Goal: Task Accomplishment & Management: Complete application form

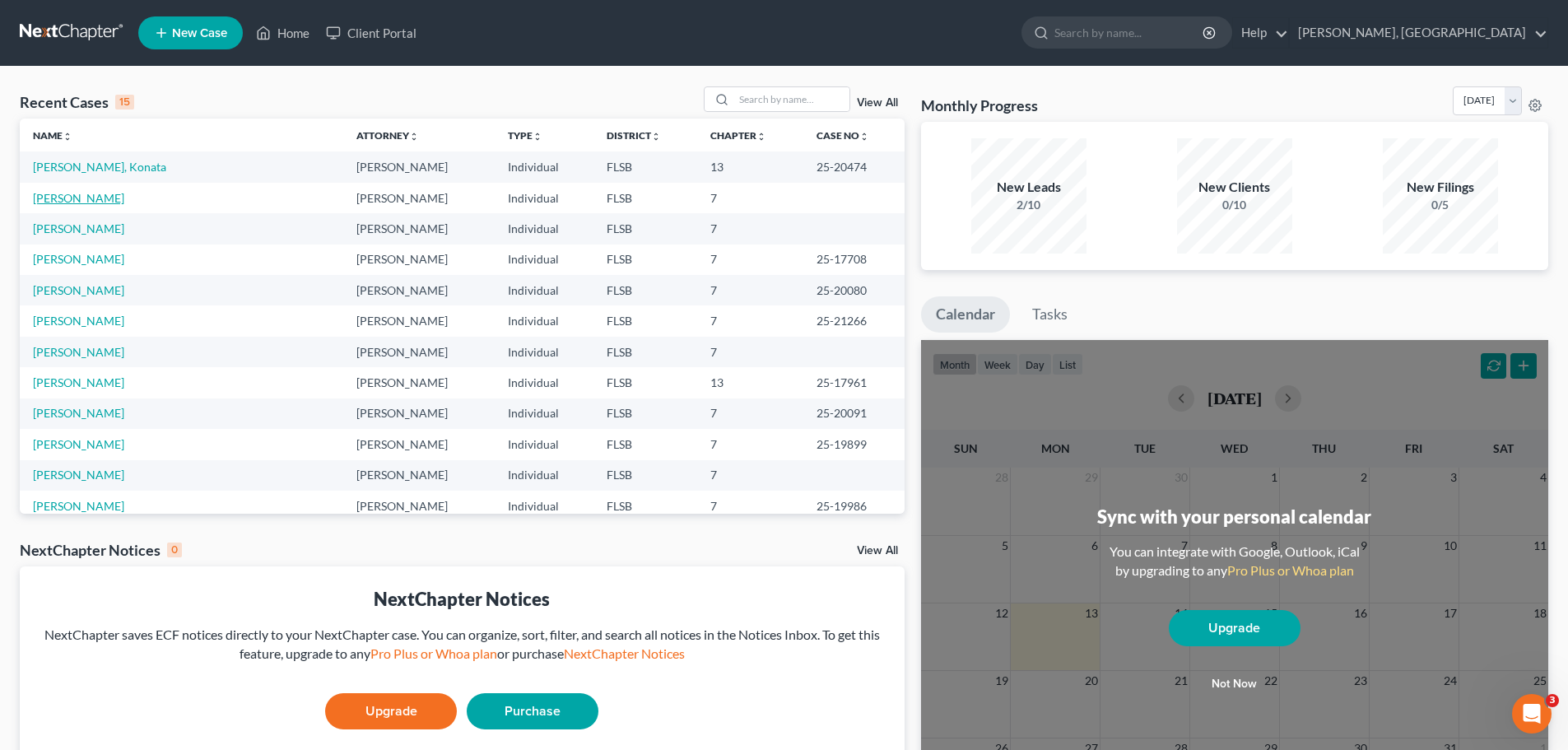
click at [98, 197] on link "[PERSON_NAME]" at bounding box center [79, 198] width 91 height 14
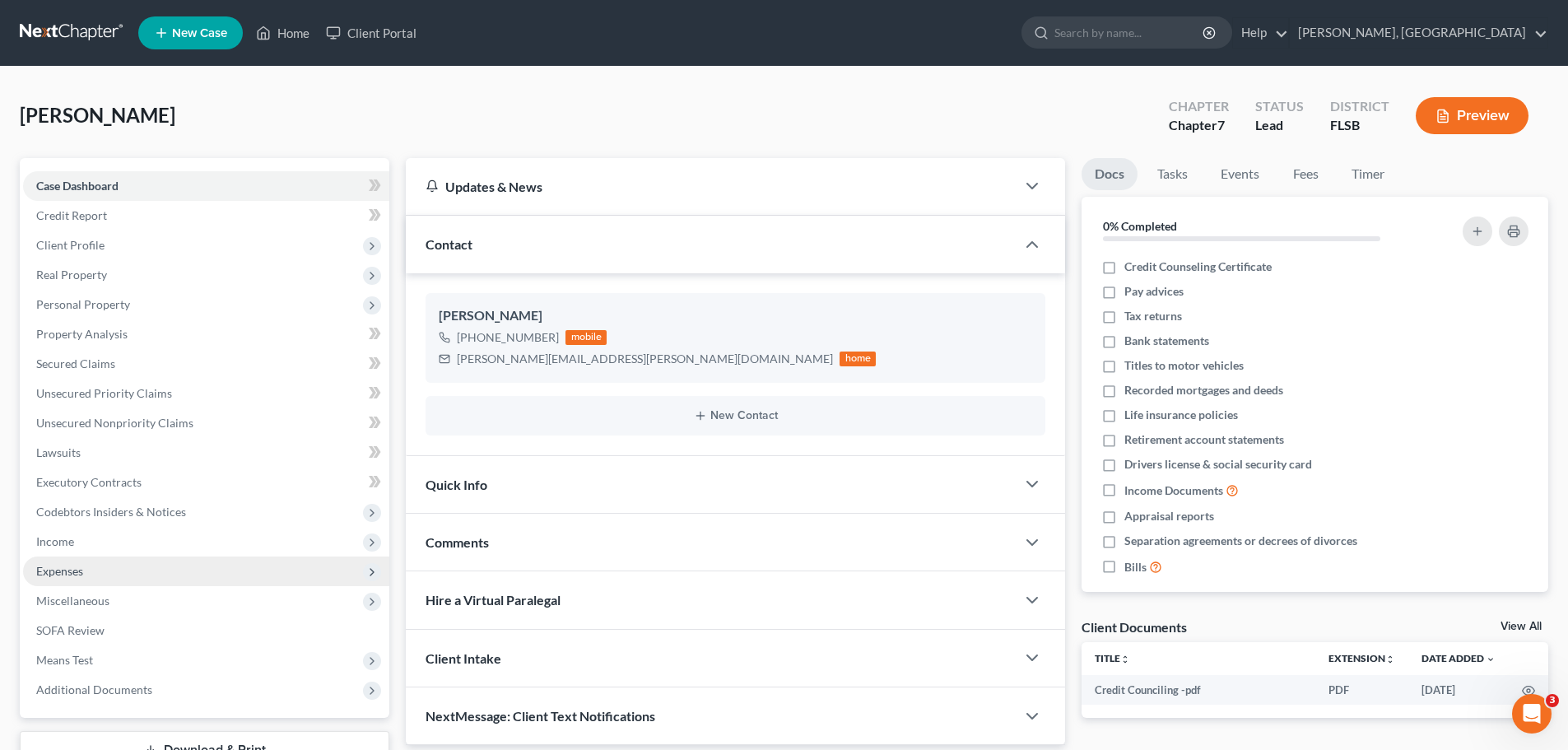
click at [77, 575] on span "Expenses" at bounding box center [59, 571] width 47 height 14
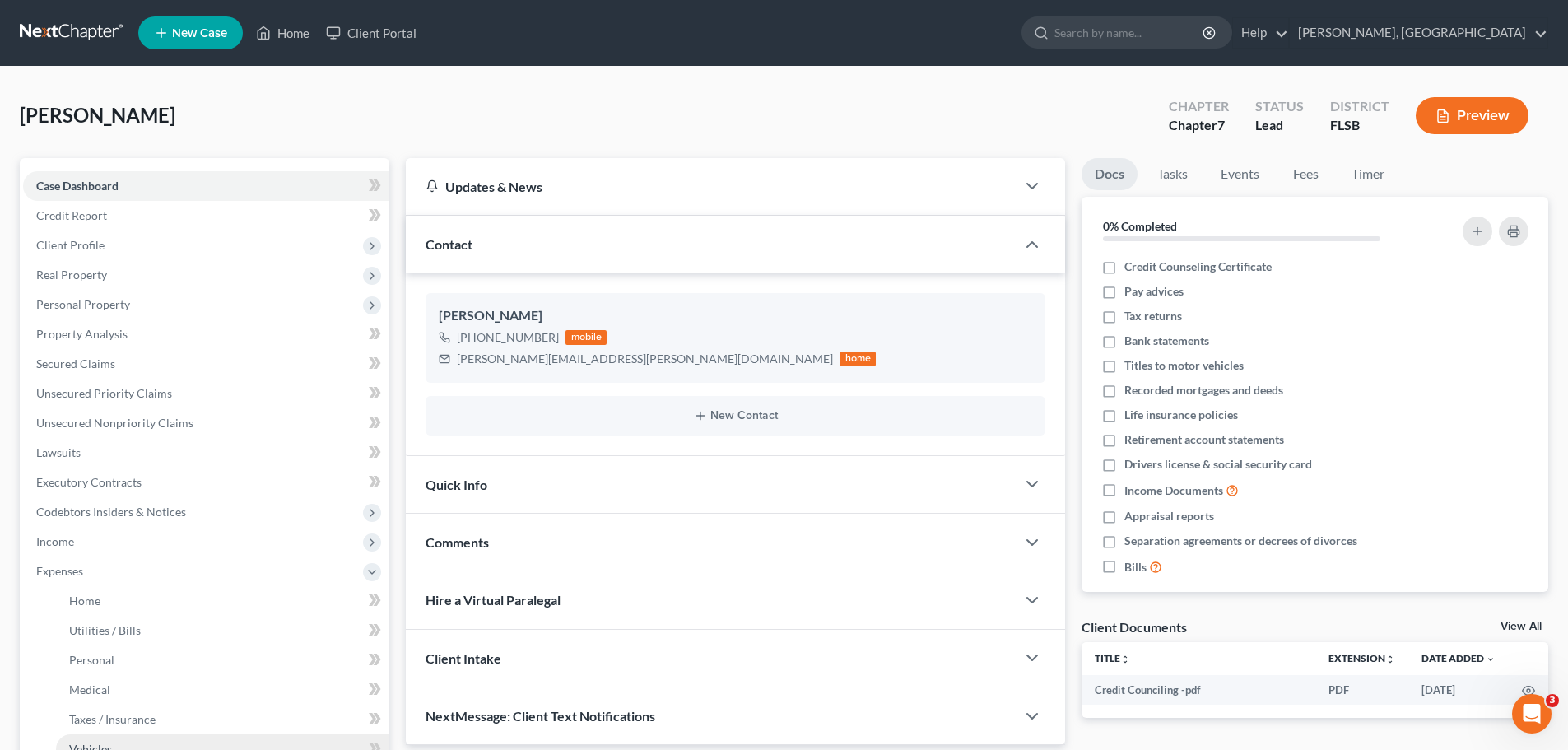
click at [97, 740] on link "Vehicles" at bounding box center [222, 749] width 333 height 30
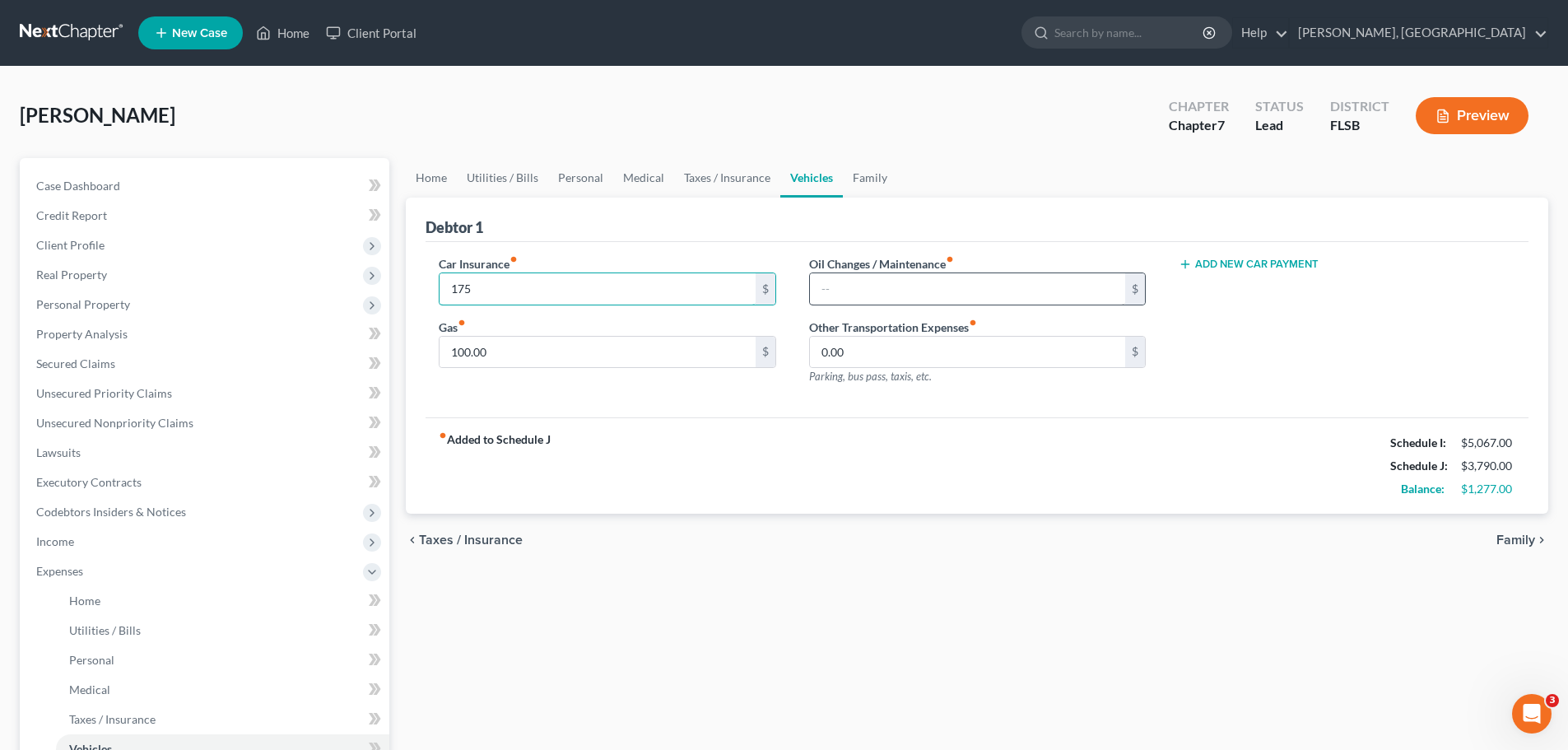
type input "175"
click at [836, 278] on input "text" at bounding box center [967, 289] width 316 height 31
type input "100"
click at [750, 503] on div "fiber_manual_record Added to Schedule J Schedule I: $5,067.00 Schedule J: $3,89…" at bounding box center [977, 465] width 1103 height 96
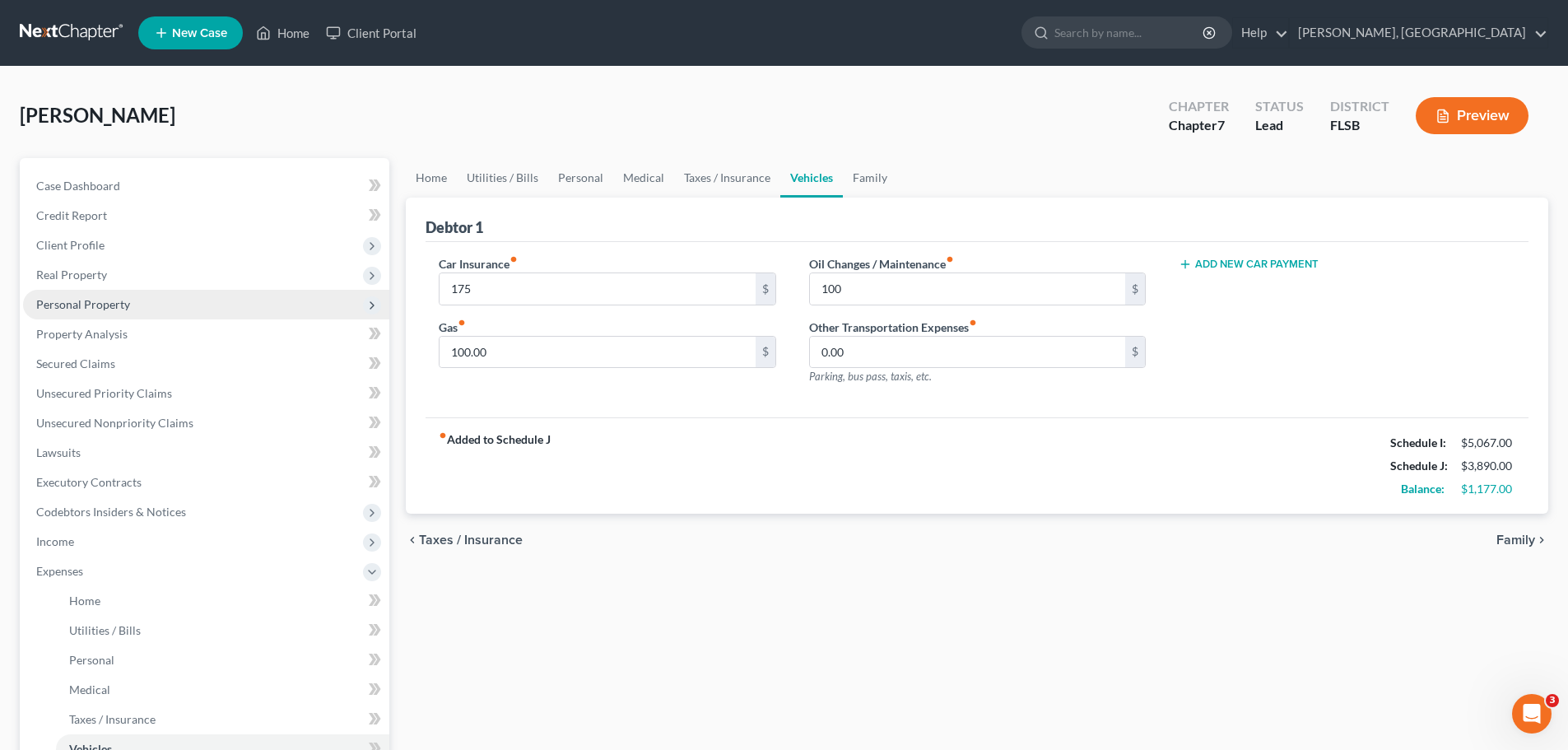
click at [96, 311] on span "Personal Property" at bounding box center [206, 304] width 366 height 30
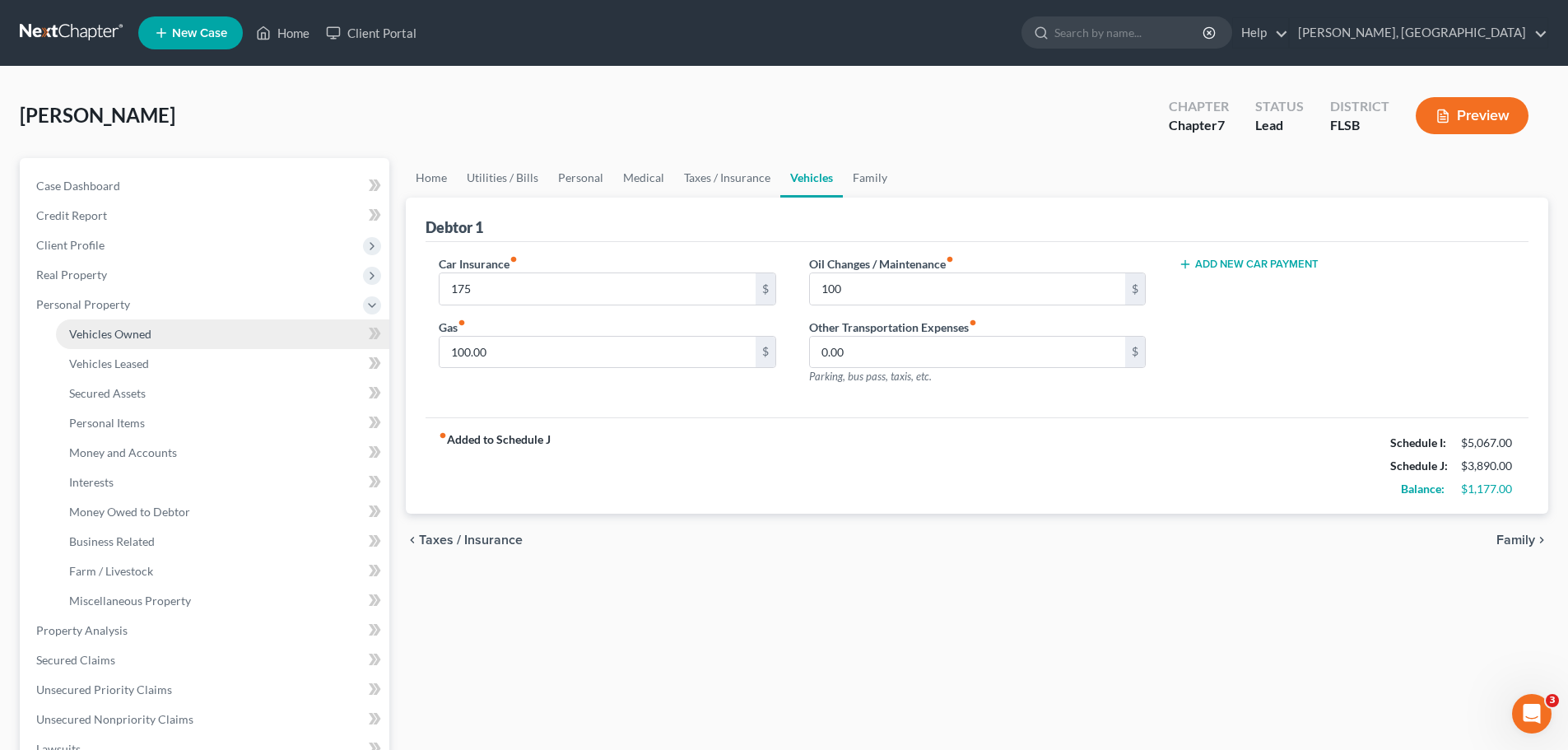
click at [125, 329] on span "Vehicles Owned" at bounding box center [110, 333] width 83 height 14
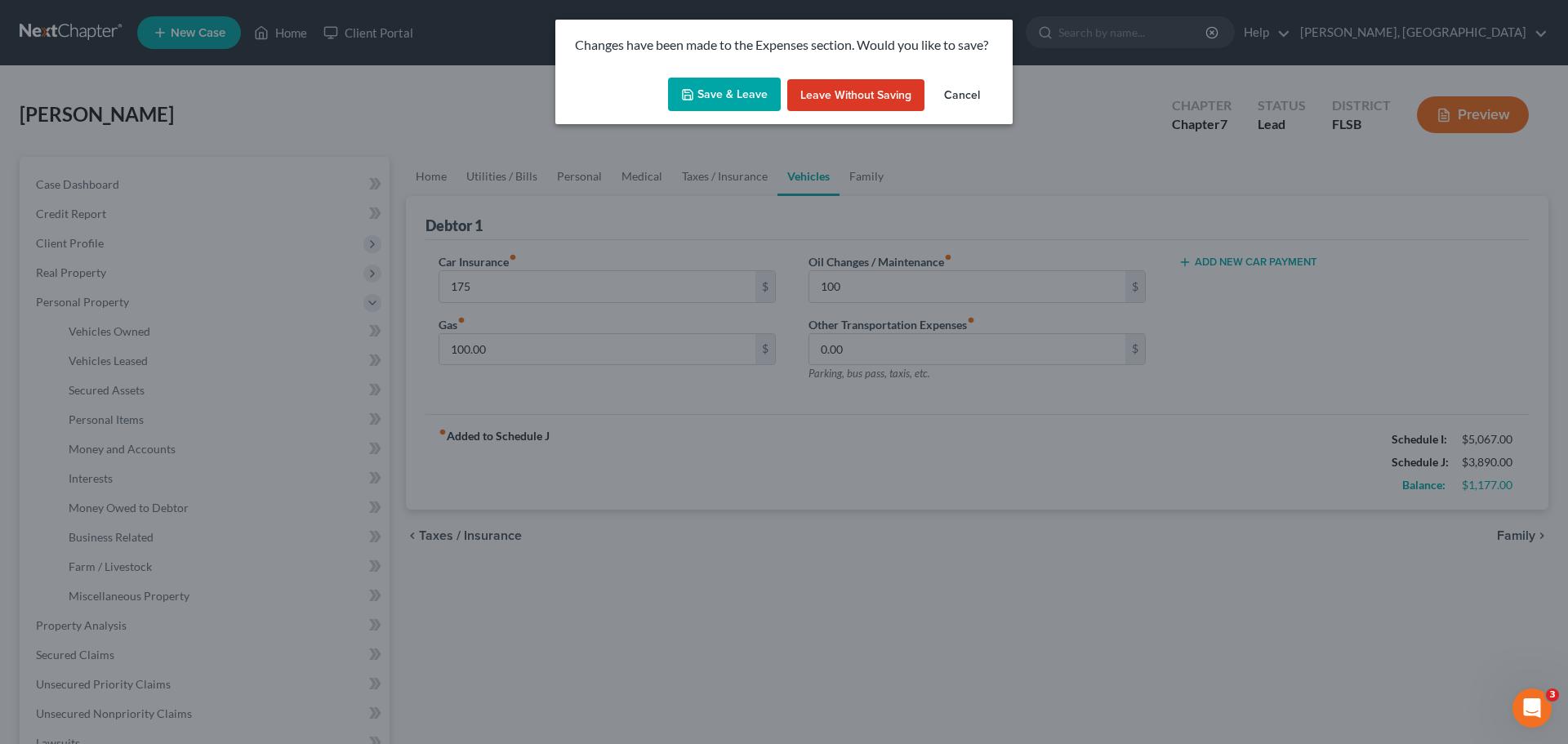
click at [721, 89] on button "Save & Leave" at bounding box center [724, 95] width 113 height 35
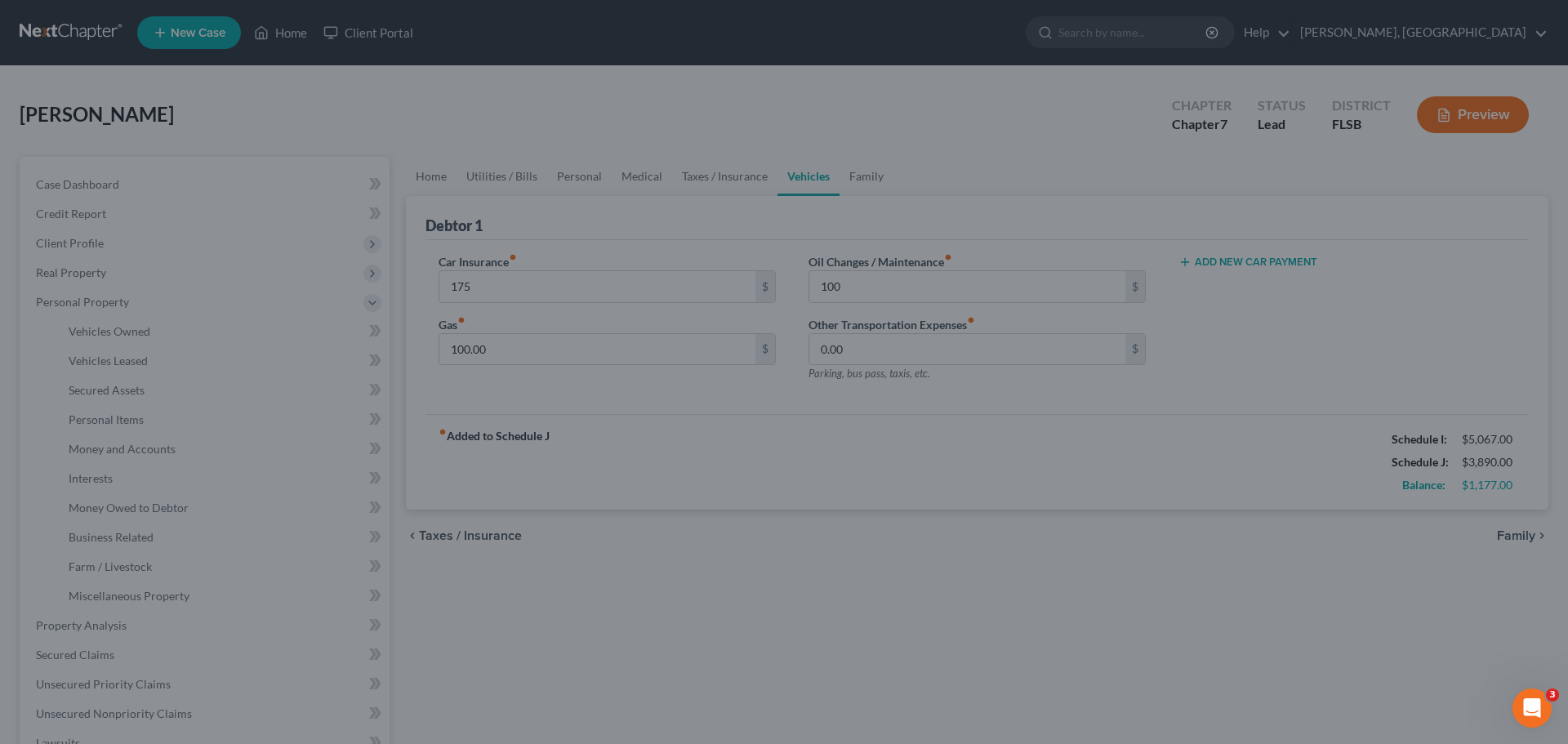
type input "175.00"
type input "100.00"
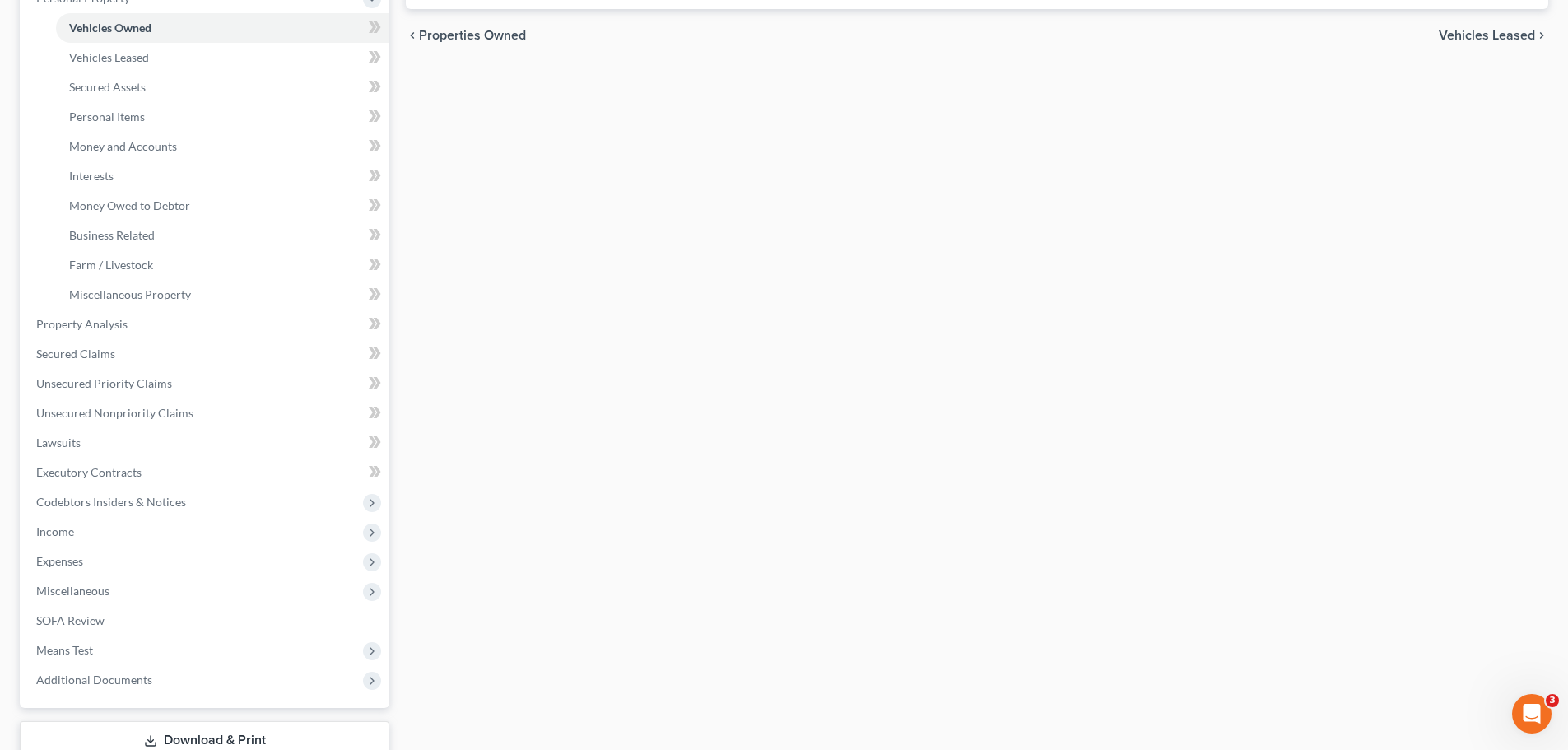
scroll to position [308, 0]
click at [129, 564] on span "Expenses" at bounding box center [206, 560] width 366 height 30
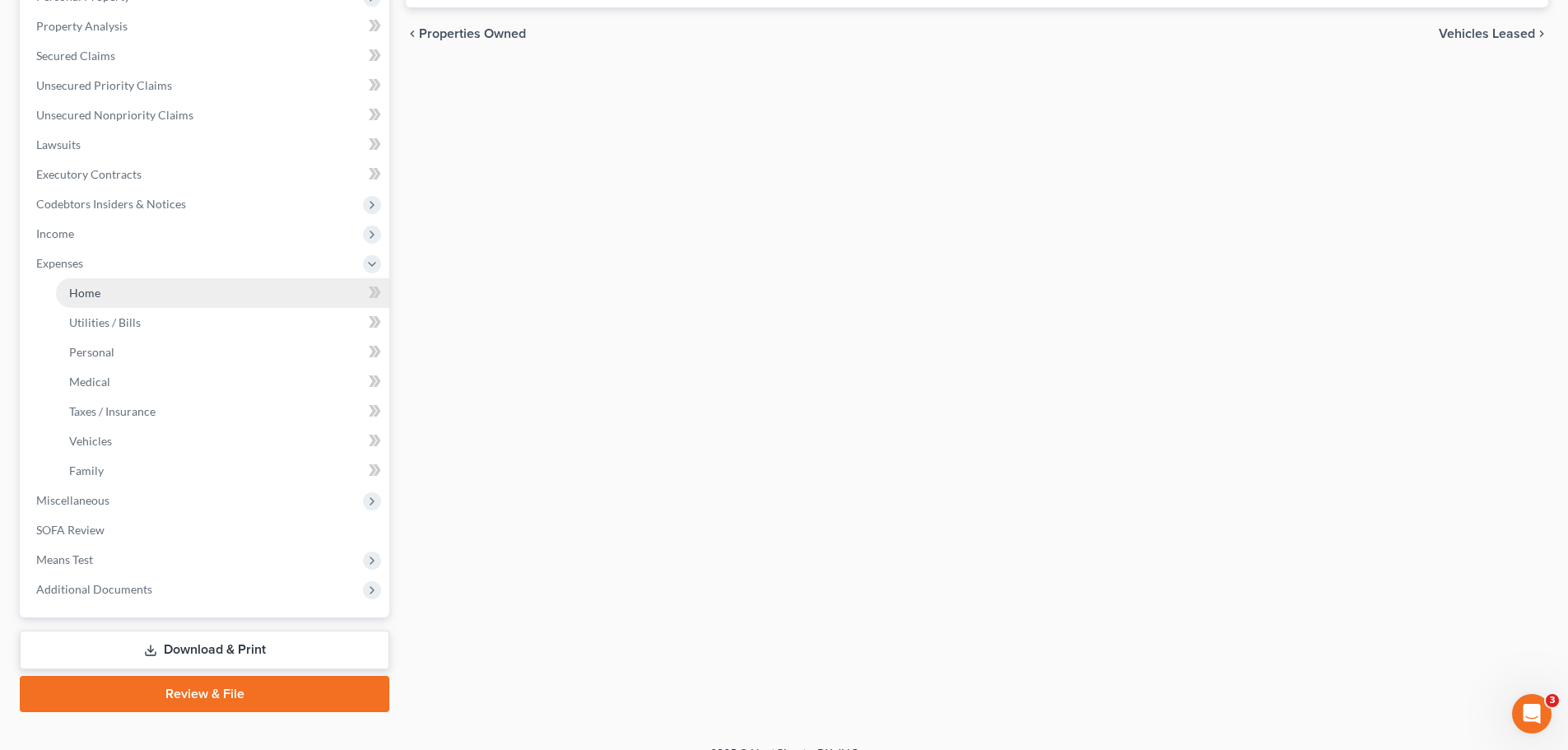
click at [94, 295] on span "Home" at bounding box center [84, 292] width 31 height 14
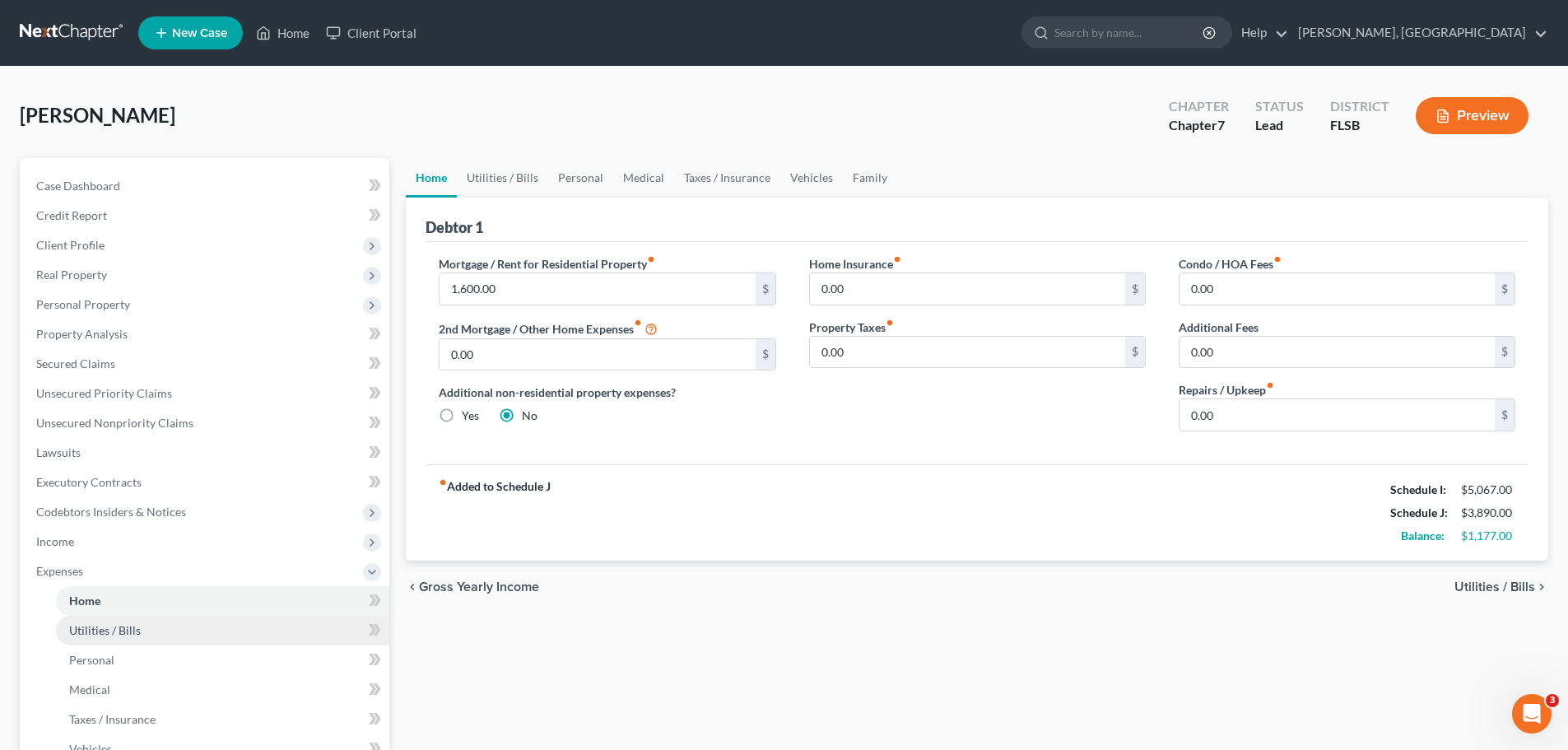
click at [106, 627] on span "Utilities / Bills" at bounding box center [105, 631] width 72 height 14
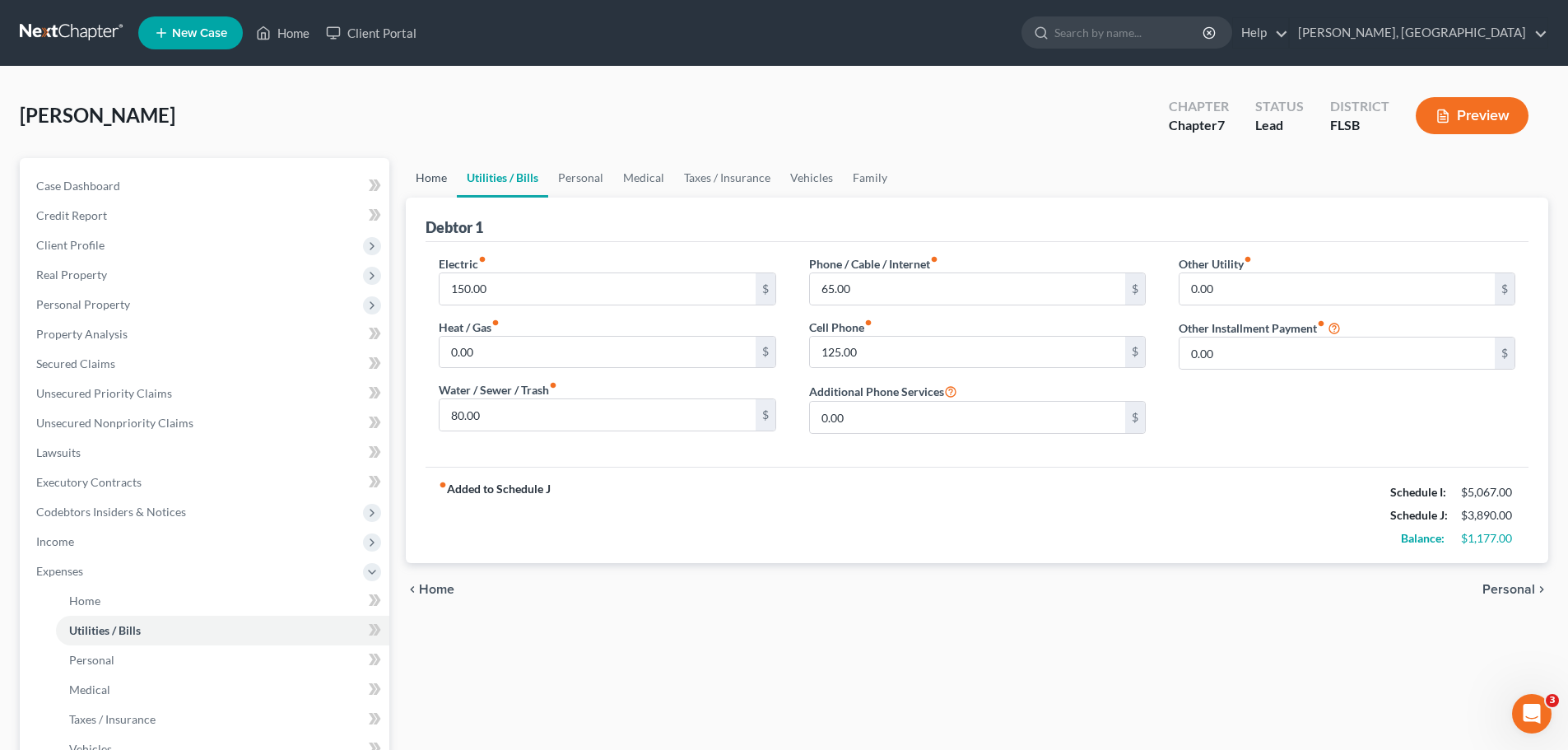
click at [442, 172] on link "Home" at bounding box center [431, 178] width 51 height 40
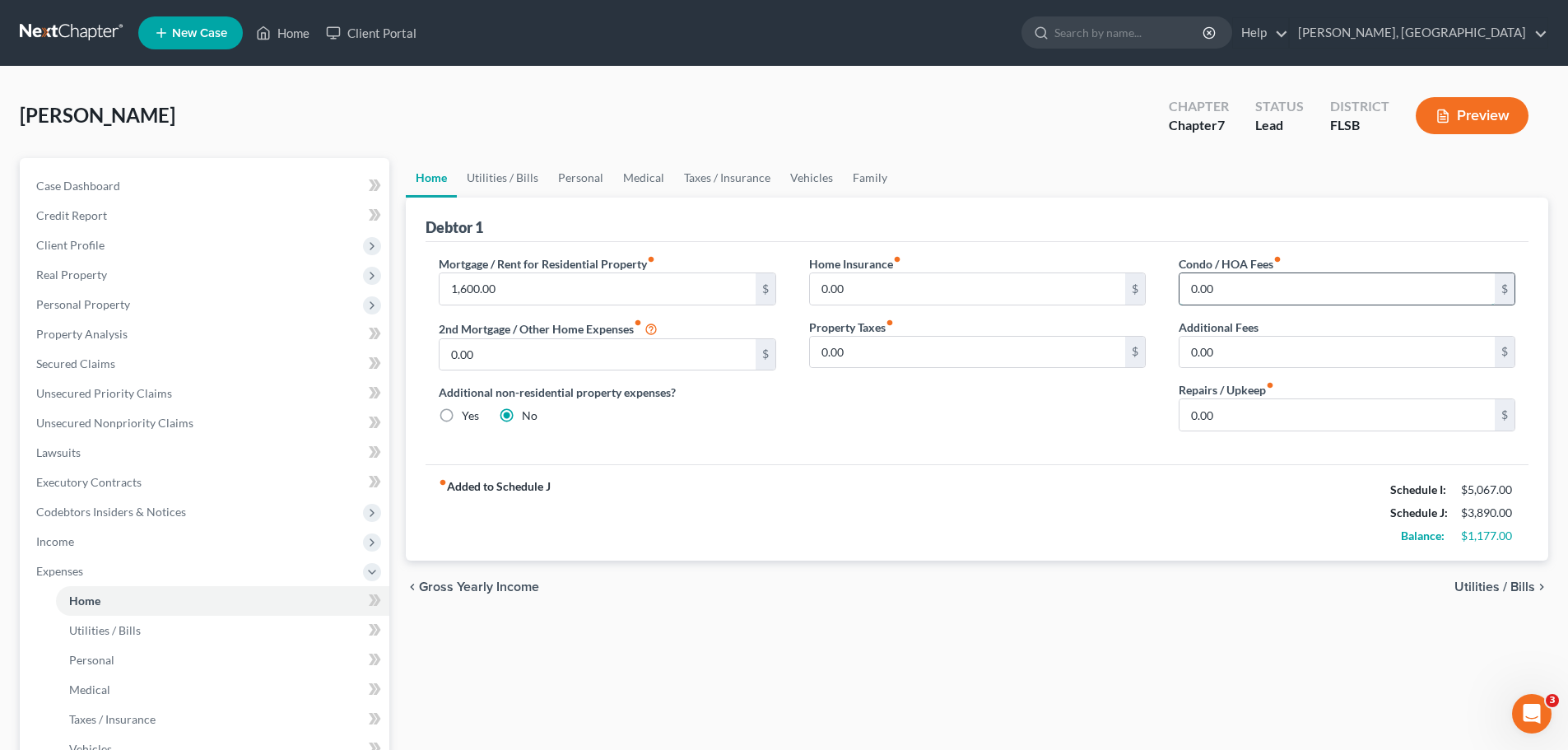
click at [1244, 289] on input "0.00" at bounding box center [1336, 289] width 316 height 31
type input "600"
click at [494, 176] on link "Utilities / Bills" at bounding box center [502, 178] width 91 height 40
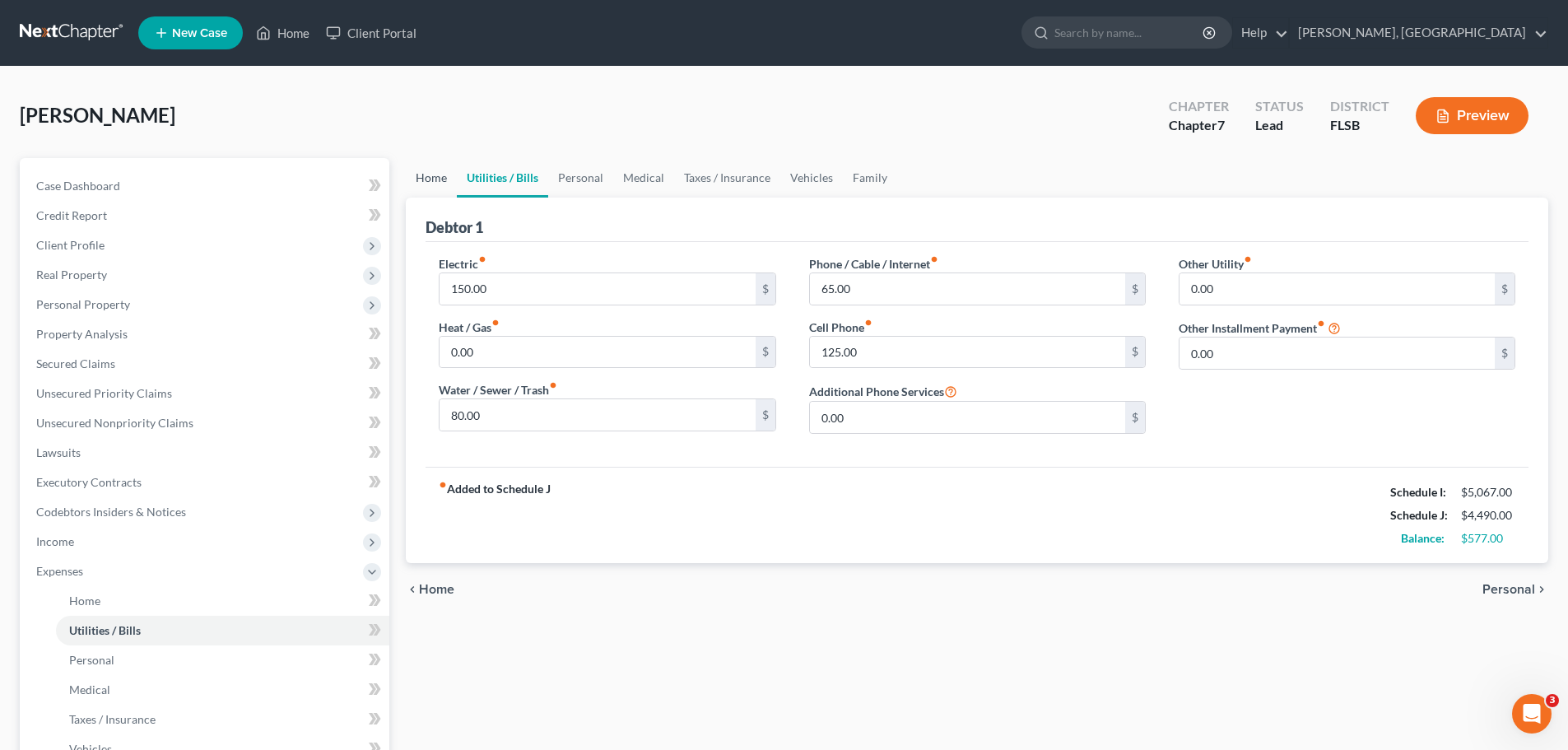
click at [423, 178] on link "Home" at bounding box center [431, 178] width 51 height 40
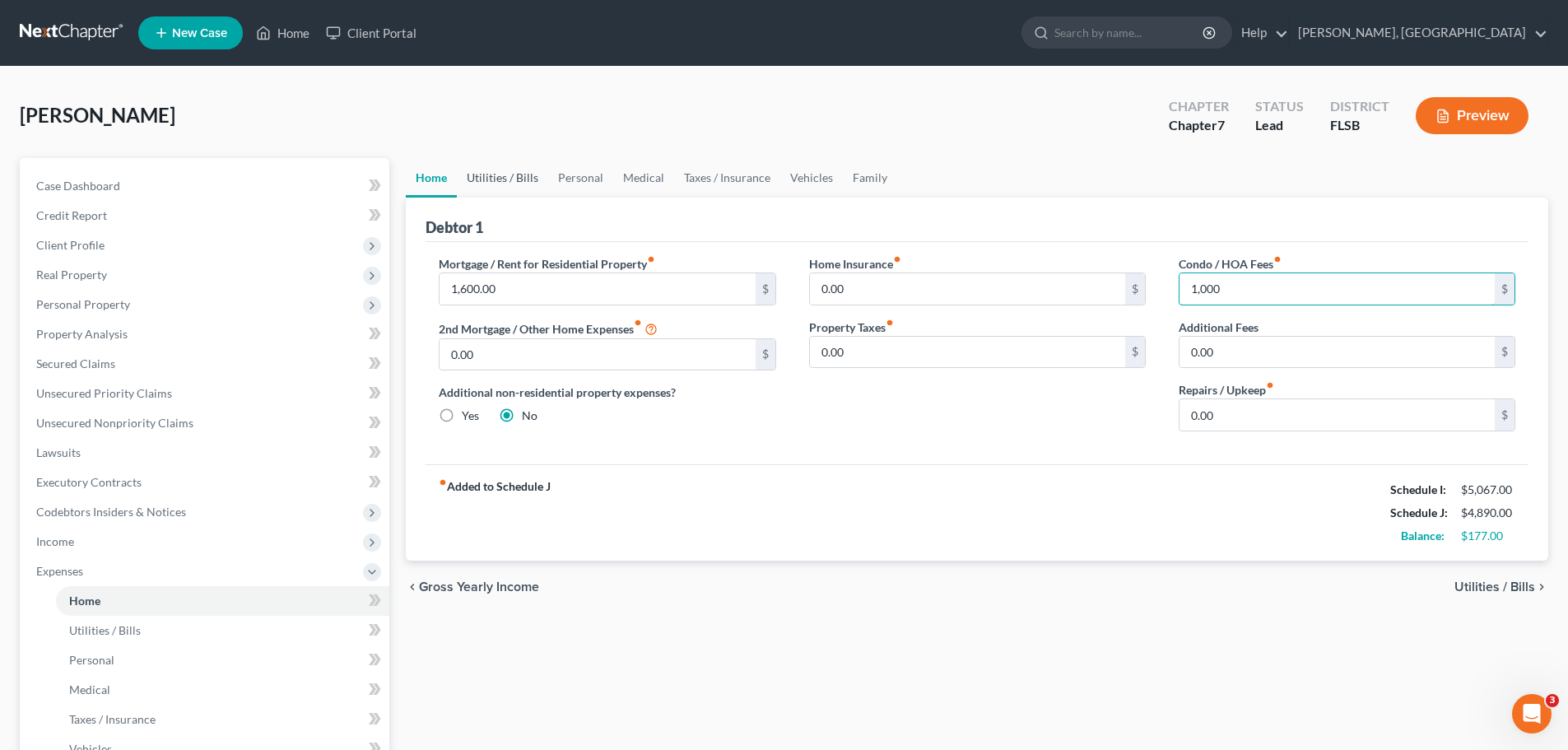
type input "1,000"
click at [499, 173] on link "Utilities / Bills" at bounding box center [502, 178] width 91 height 40
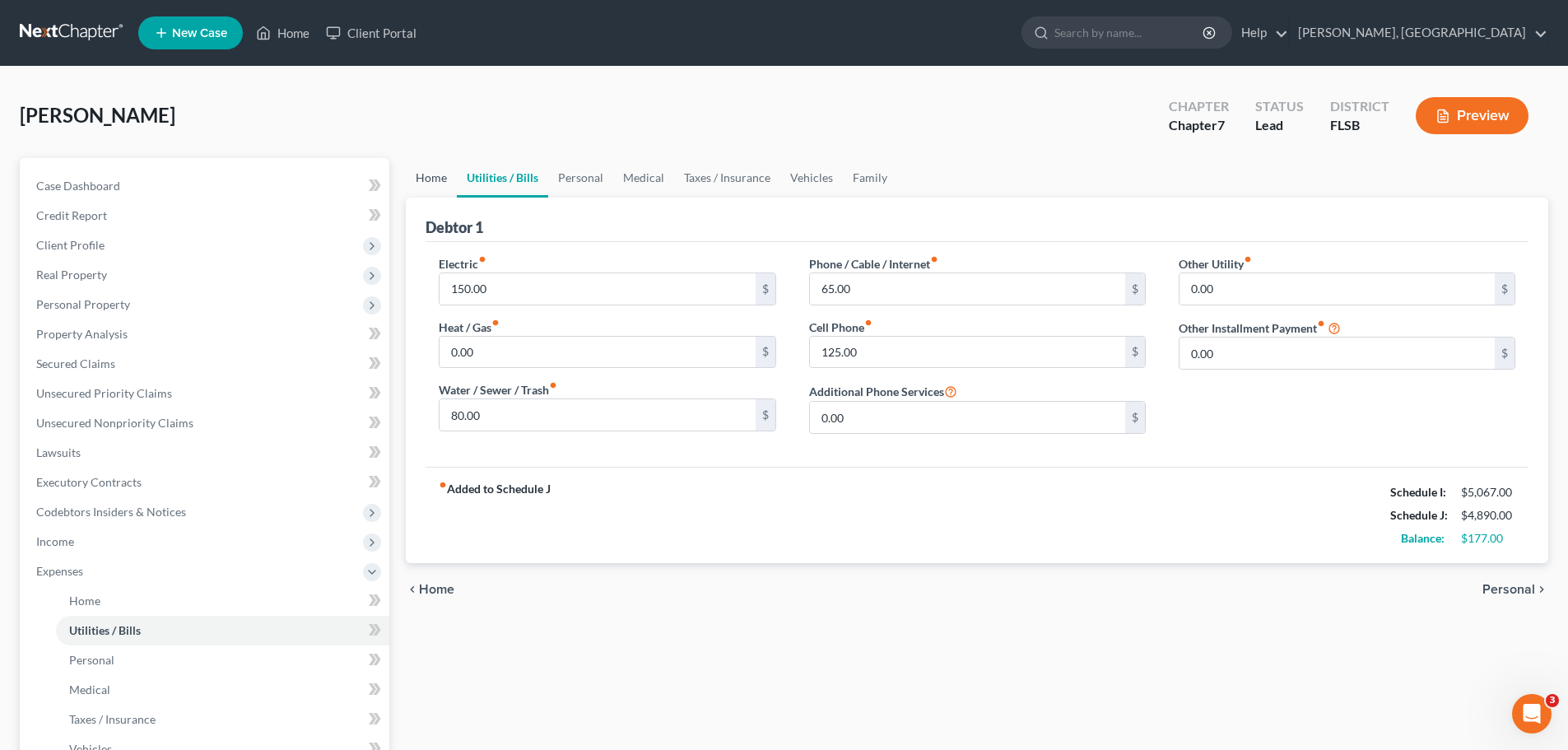
click at [438, 178] on link "Home" at bounding box center [431, 178] width 51 height 40
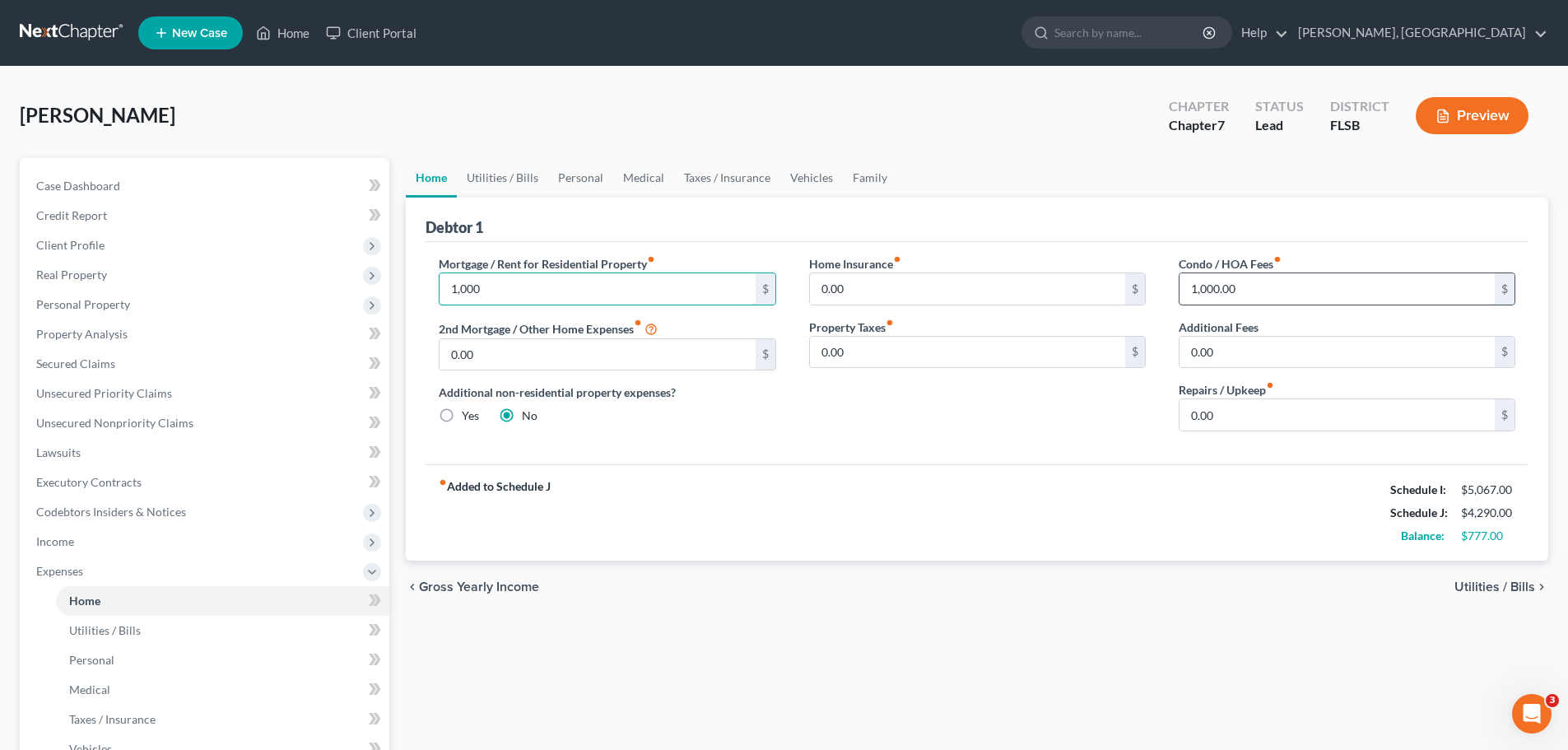
type input "1,000"
type input "6"
click at [1256, 277] on input "text" at bounding box center [1336, 289] width 316 height 31
type input "600"
click at [1394, 349] on input "0.00" at bounding box center [1336, 353] width 316 height 31
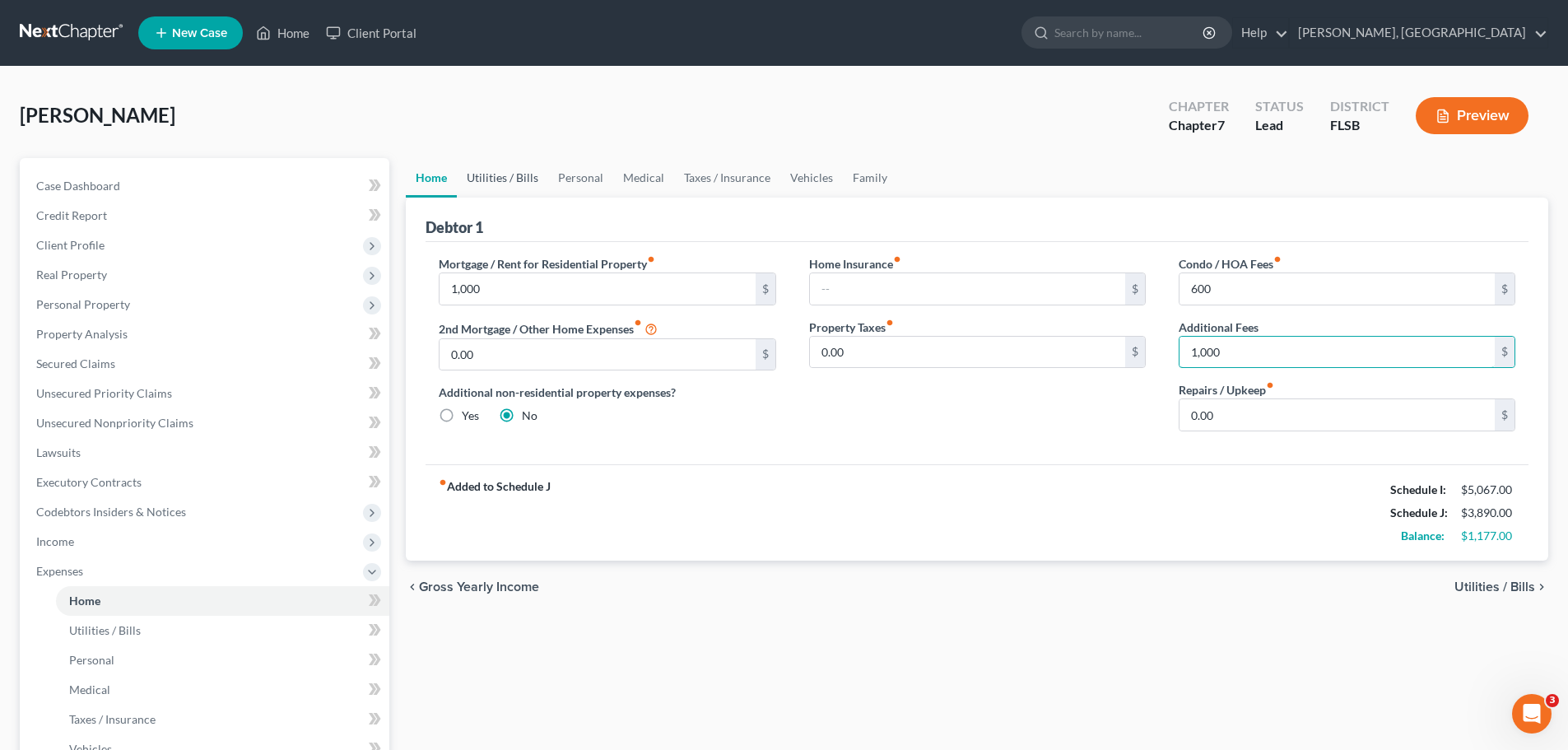
type input "1,000"
click at [516, 171] on link "Utilities / Bills" at bounding box center [502, 178] width 91 height 40
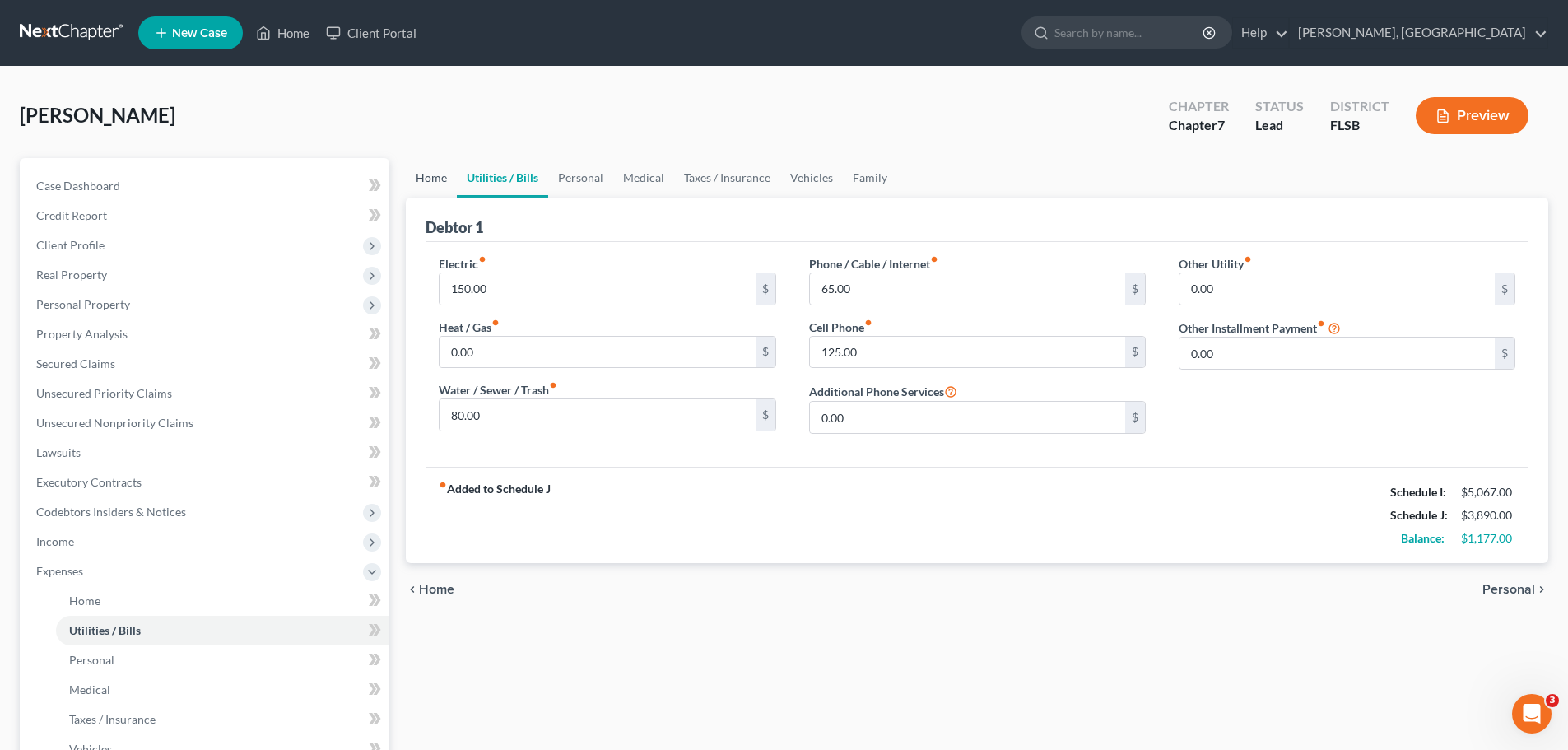
click at [437, 172] on link "Home" at bounding box center [431, 178] width 51 height 40
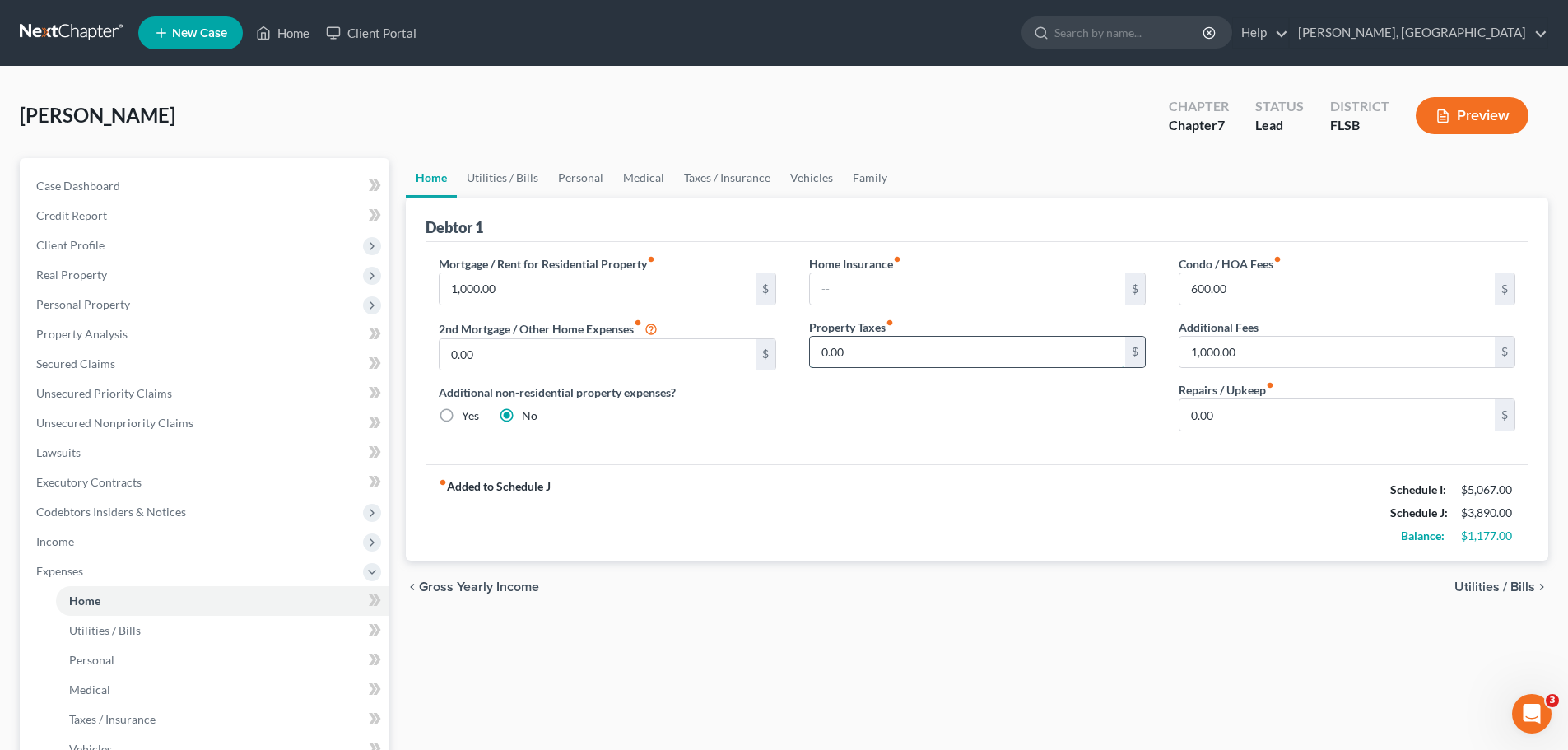
click at [854, 354] on input "0.00" at bounding box center [967, 353] width 316 height 31
click at [498, 180] on link "Utilities / Bills" at bounding box center [502, 178] width 91 height 40
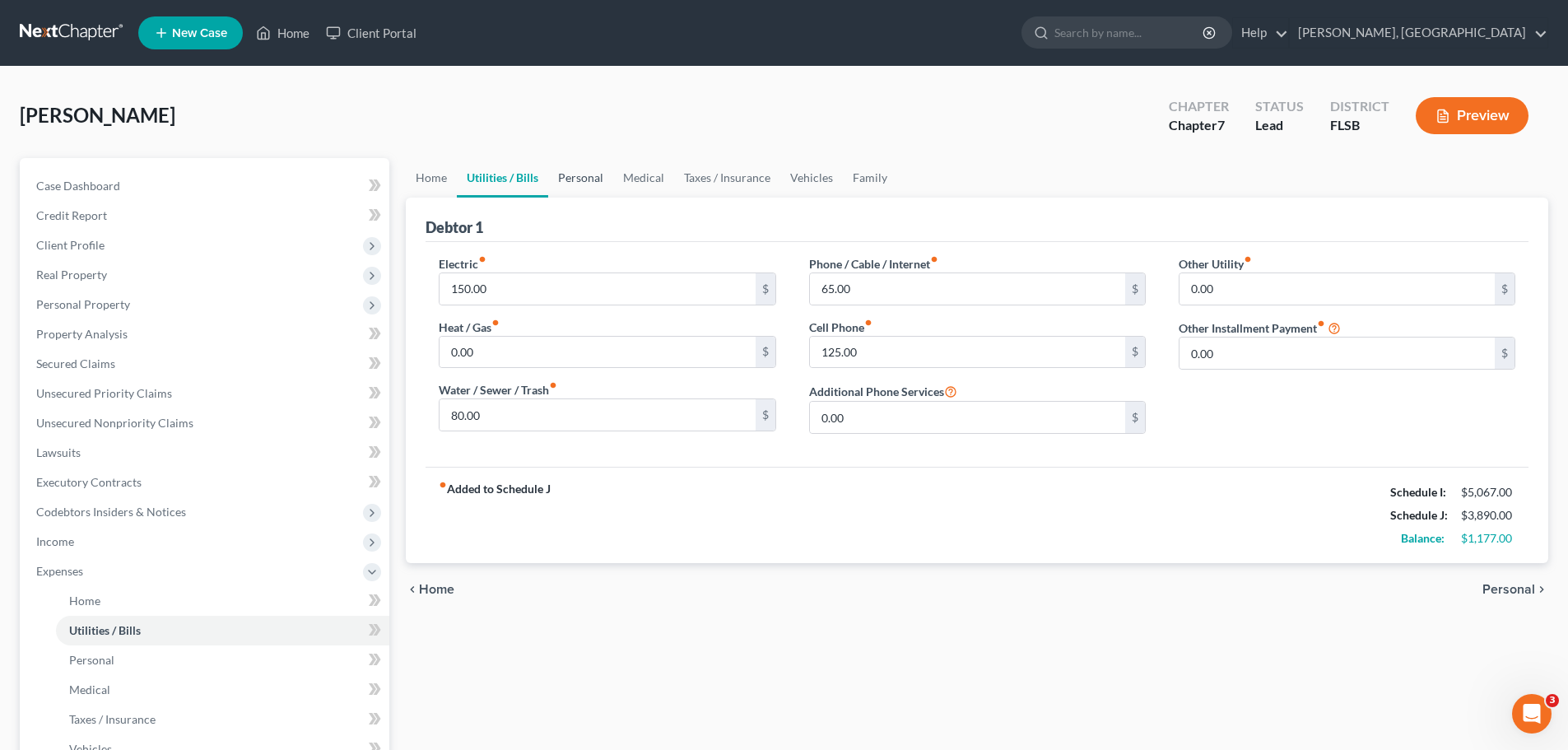
click at [593, 176] on link "Personal" at bounding box center [580, 178] width 65 height 40
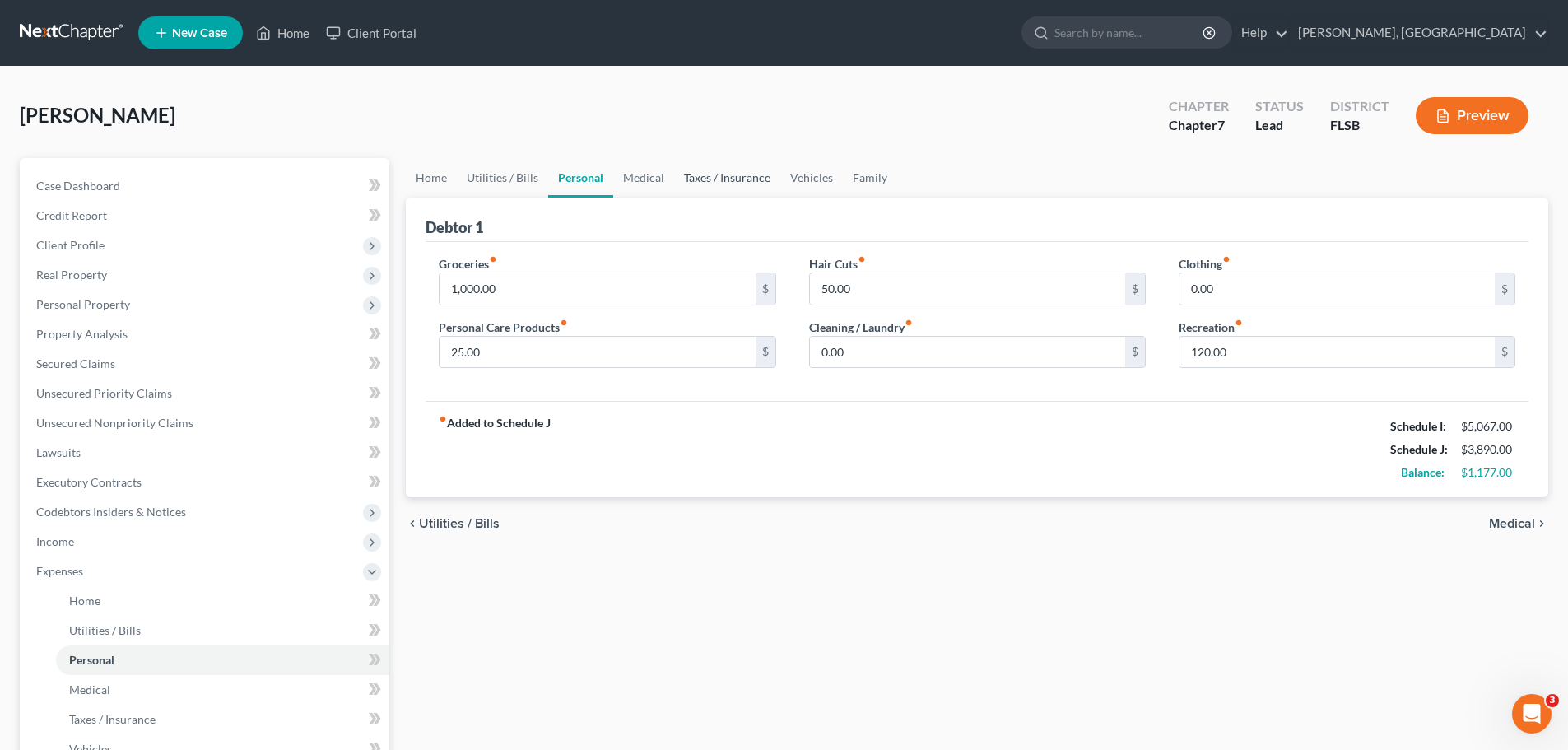
click at [734, 175] on link "Taxes / Insurance" at bounding box center [726, 178] width 106 height 40
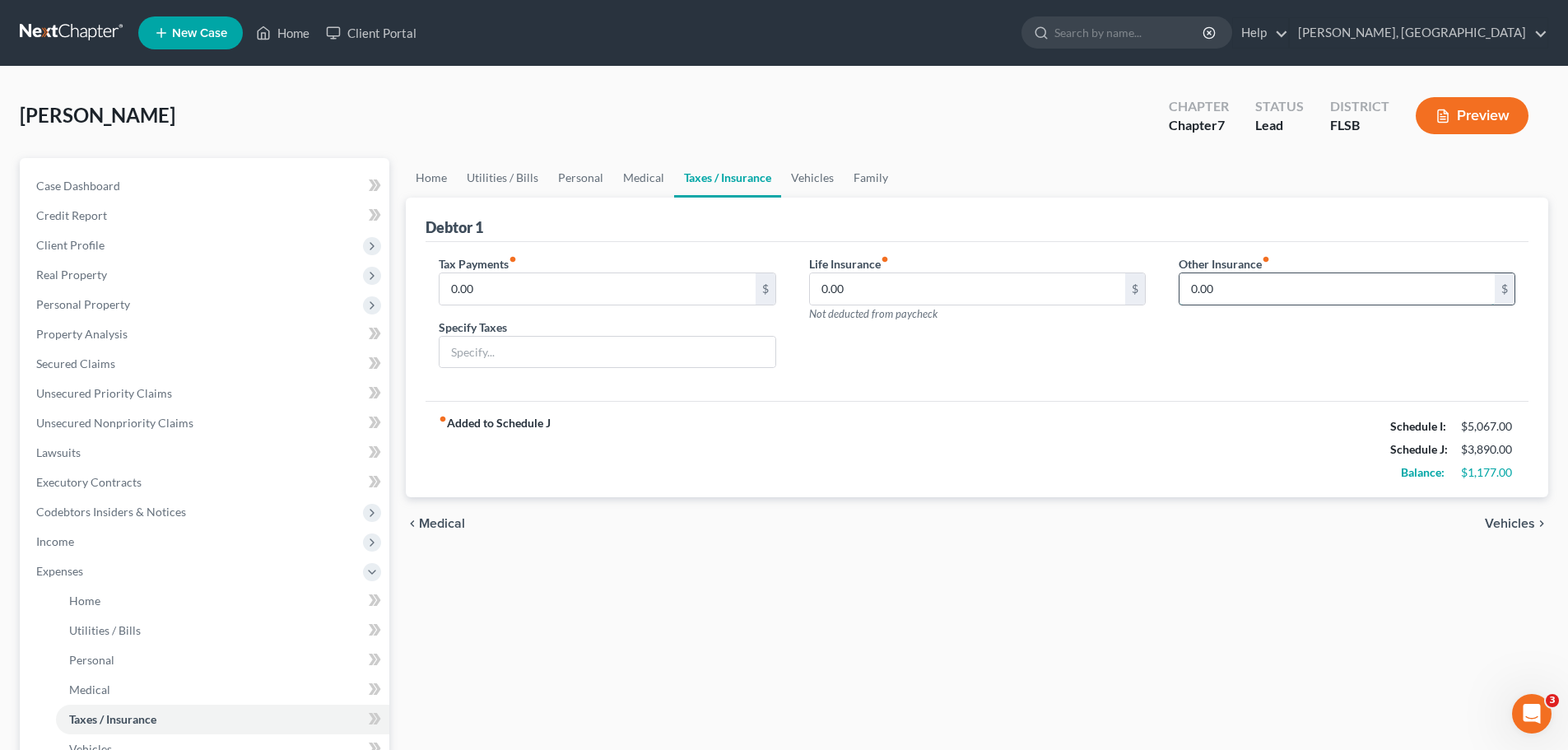
click at [1245, 294] on input "0.00" at bounding box center [1336, 289] width 316 height 31
type input "150"
click at [1258, 332] on input "text" at bounding box center [1346, 335] width 335 height 31
type input "property insurance"
click at [817, 183] on link "Vehicles" at bounding box center [812, 178] width 62 height 40
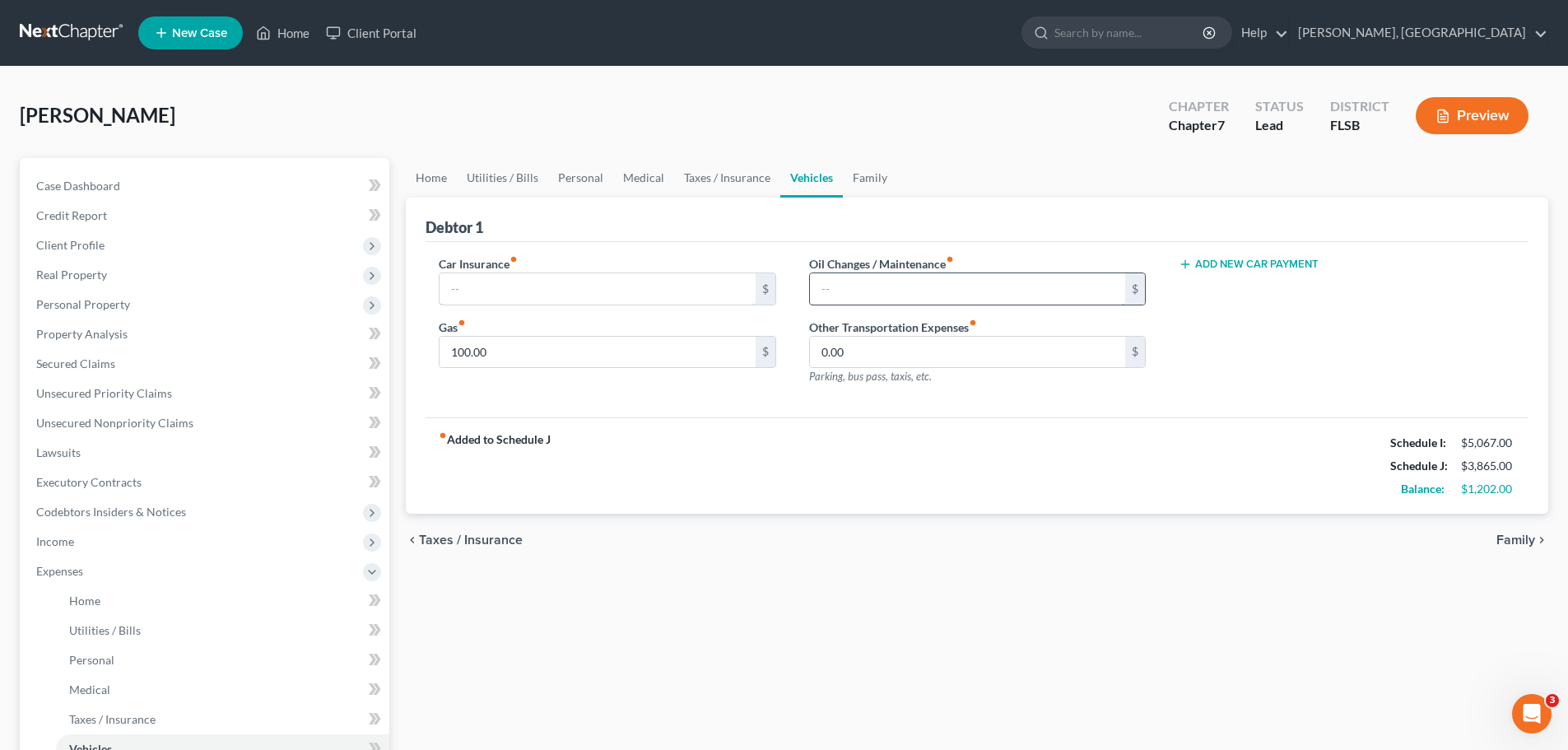
type input "100.00"
click at [964, 363] on input "0.00" at bounding box center [967, 353] width 316 height 31
click at [869, 170] on link "Family" at bounding box center [870, 178] width 54 height 40
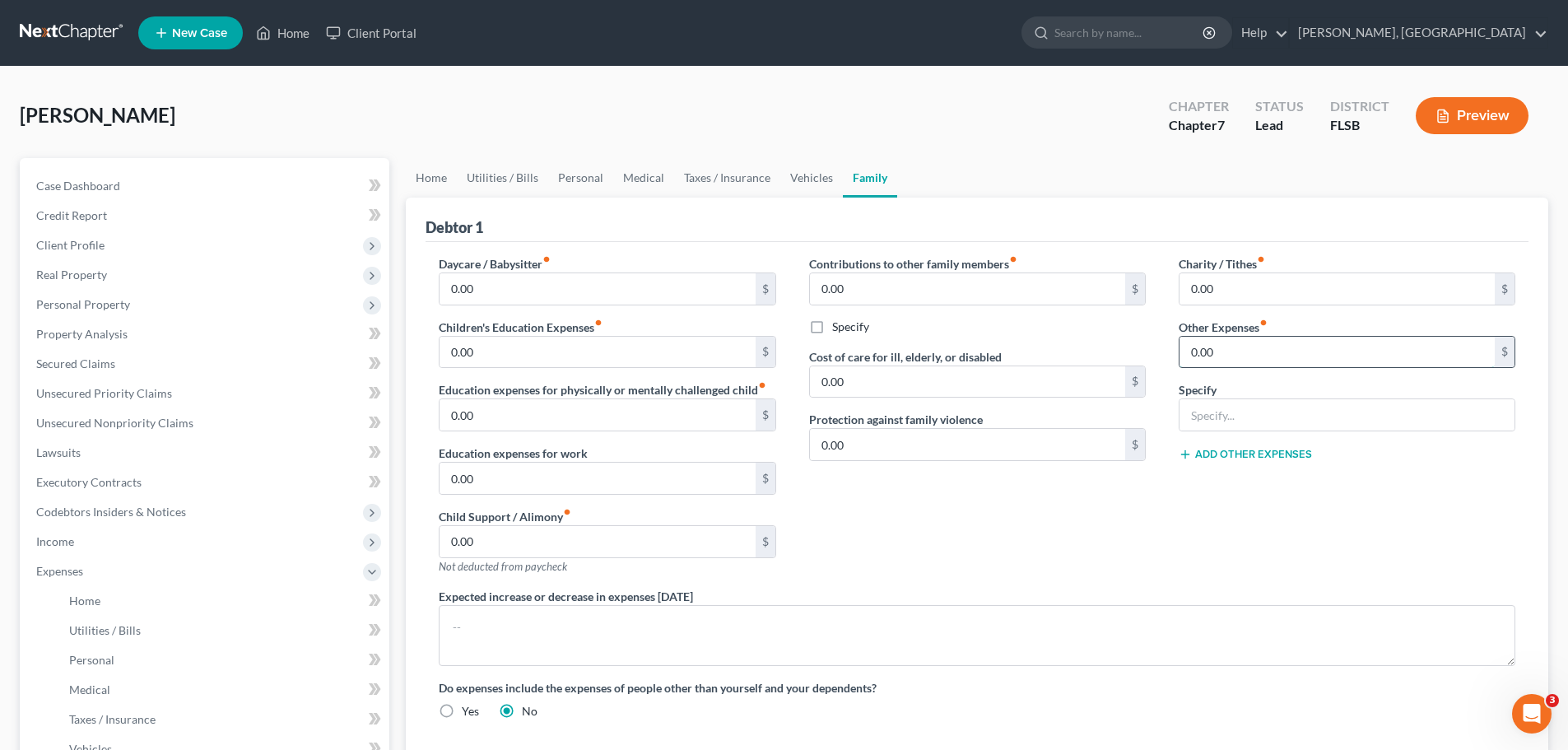
click at [1332, 358] on input "0.00" at bounding box center [1336, 353] width 316 height 31
type input "300"
click at [1293, 402] on input "text" at bounding box center [1346, 415] width 335 height 31
type input "transportation"
click at [576, 179] on link "Personal" at bounding box center [580, 178] width 65 height 40
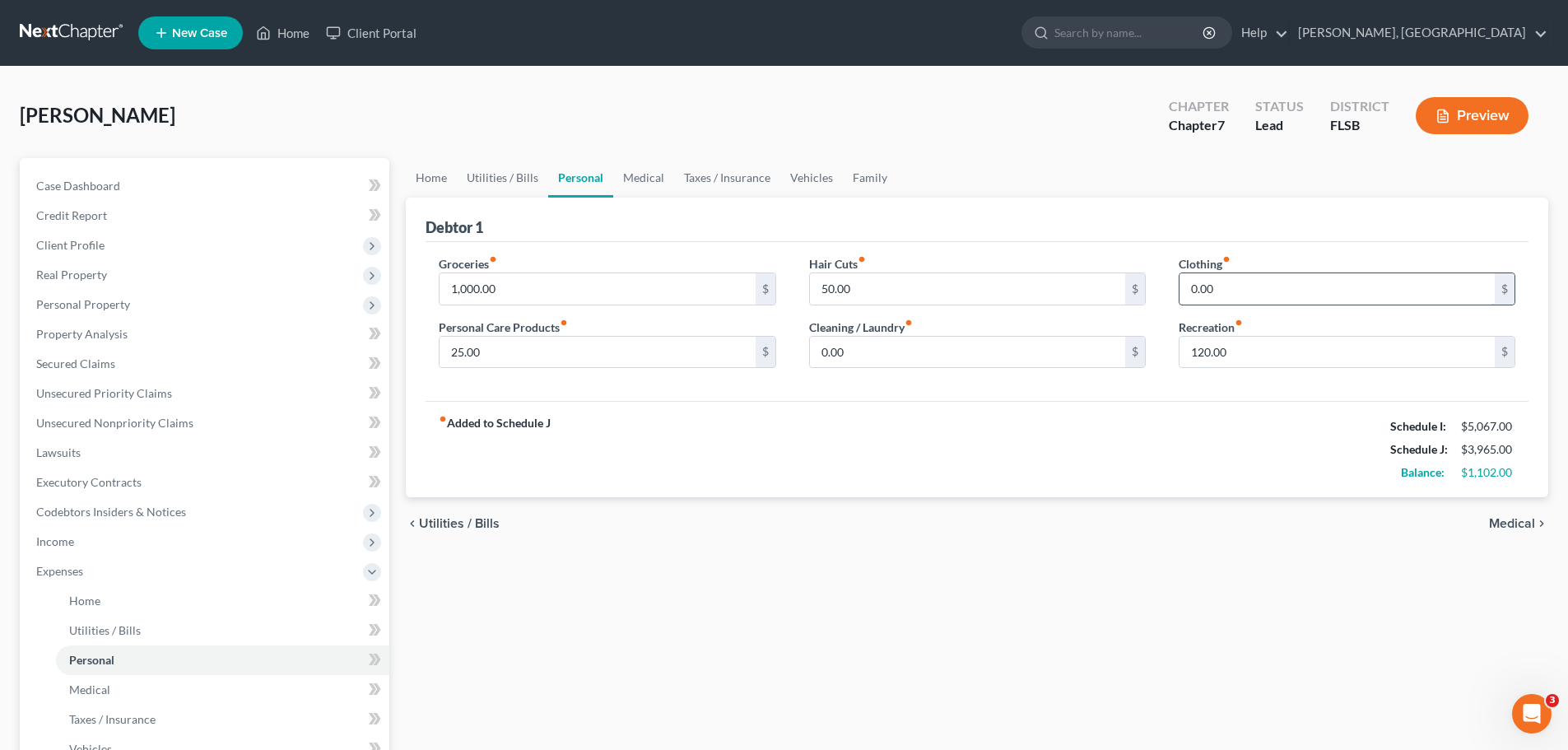
click at [1271, 289] on input "0.00" at bounding box center [1336, 289] width 316 height 31
type input "50"
click at [898, 352] on input "0.00" at bounding box center [967, 353] width 316 height 31
type input "50"
click at [1235, 343] on input "120.00" at bounding box center [1336, 353] width 316 height 31
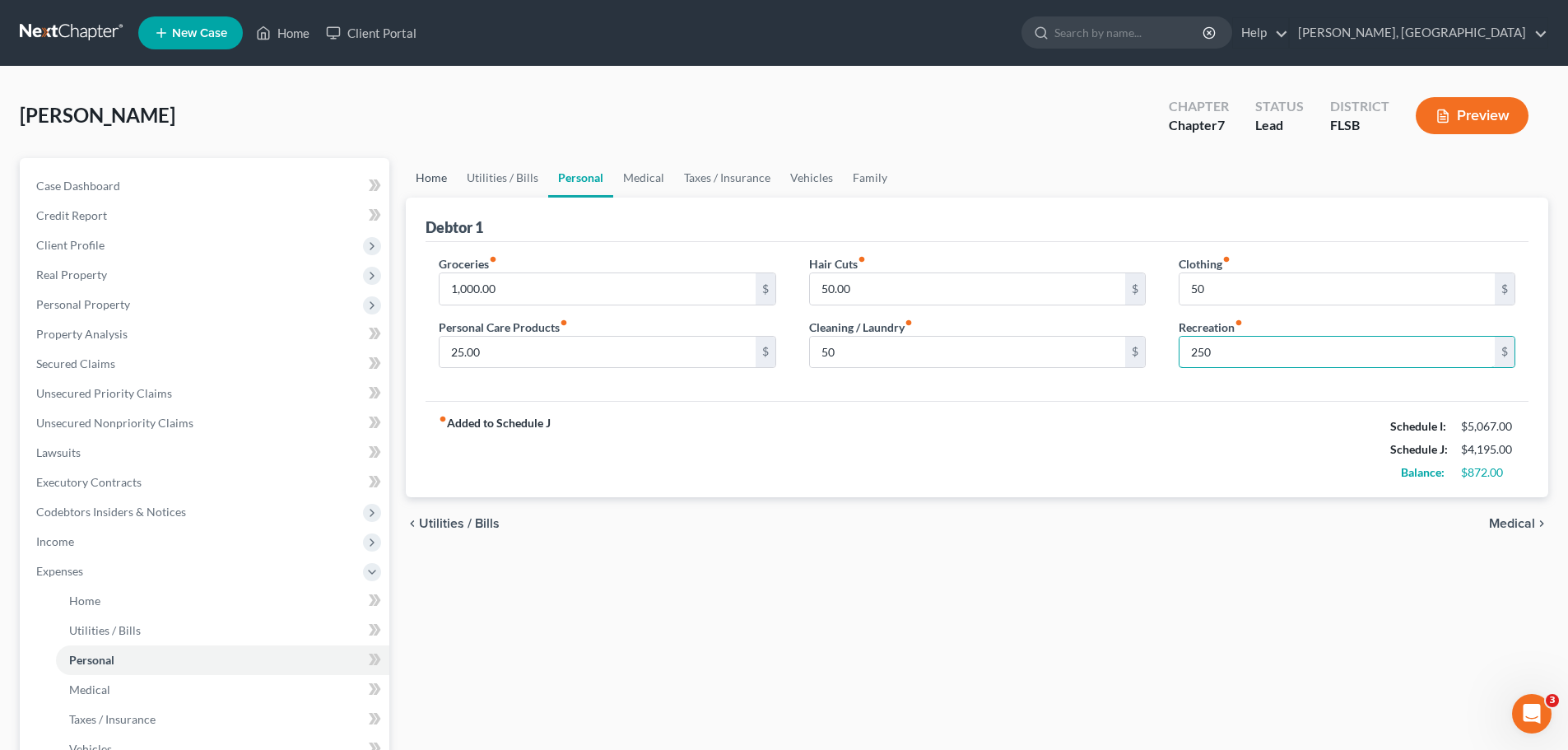
type input "250"
click at [429, 175] on link "Home" at bounding box center [431, 178] width 51 height 40
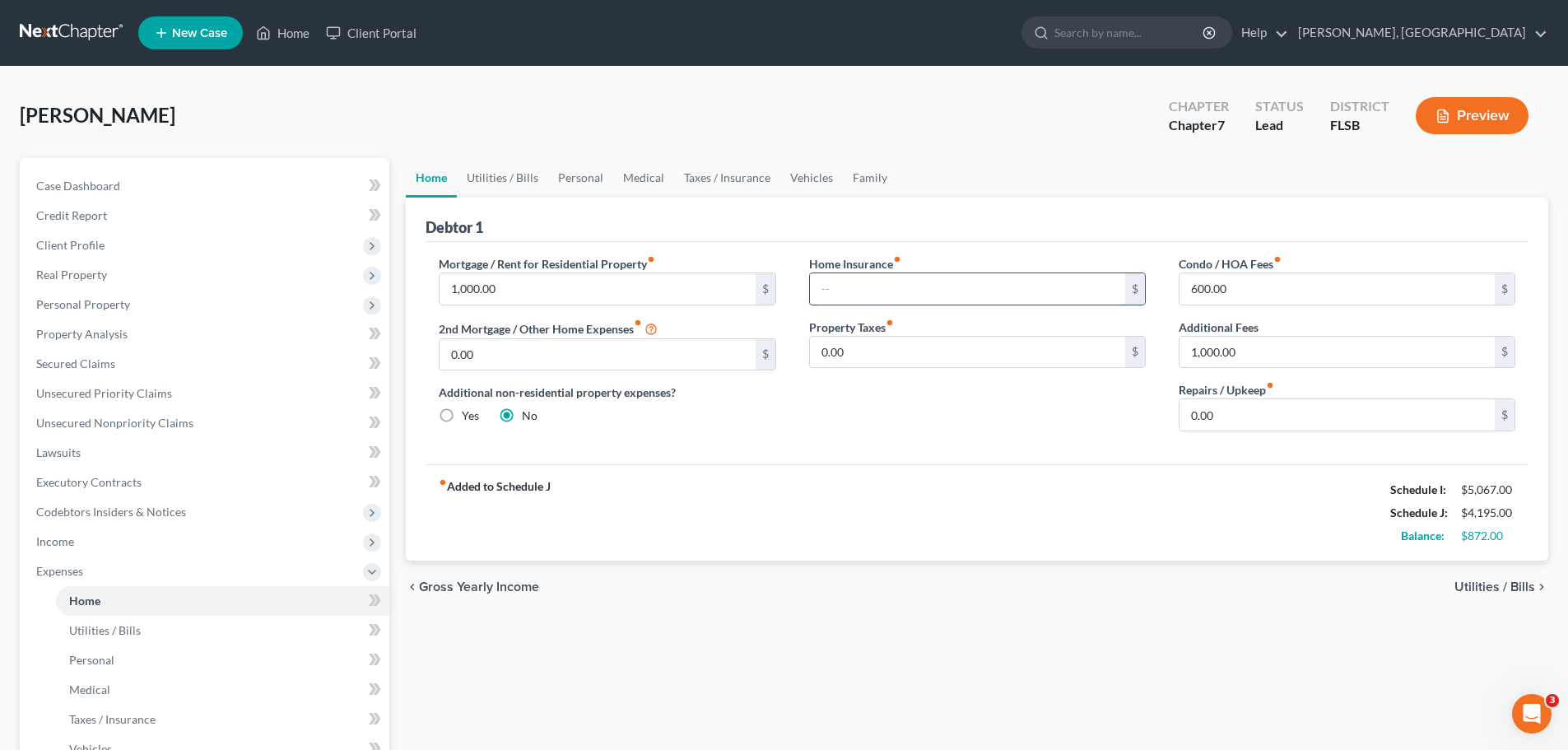
click at [874, 283] on input "text" at bounding box center [967, 289] width 316 height 31
type input "175"
click at [863, 174] on link "Family" at bounding box center [870, 178] width 54 height 40
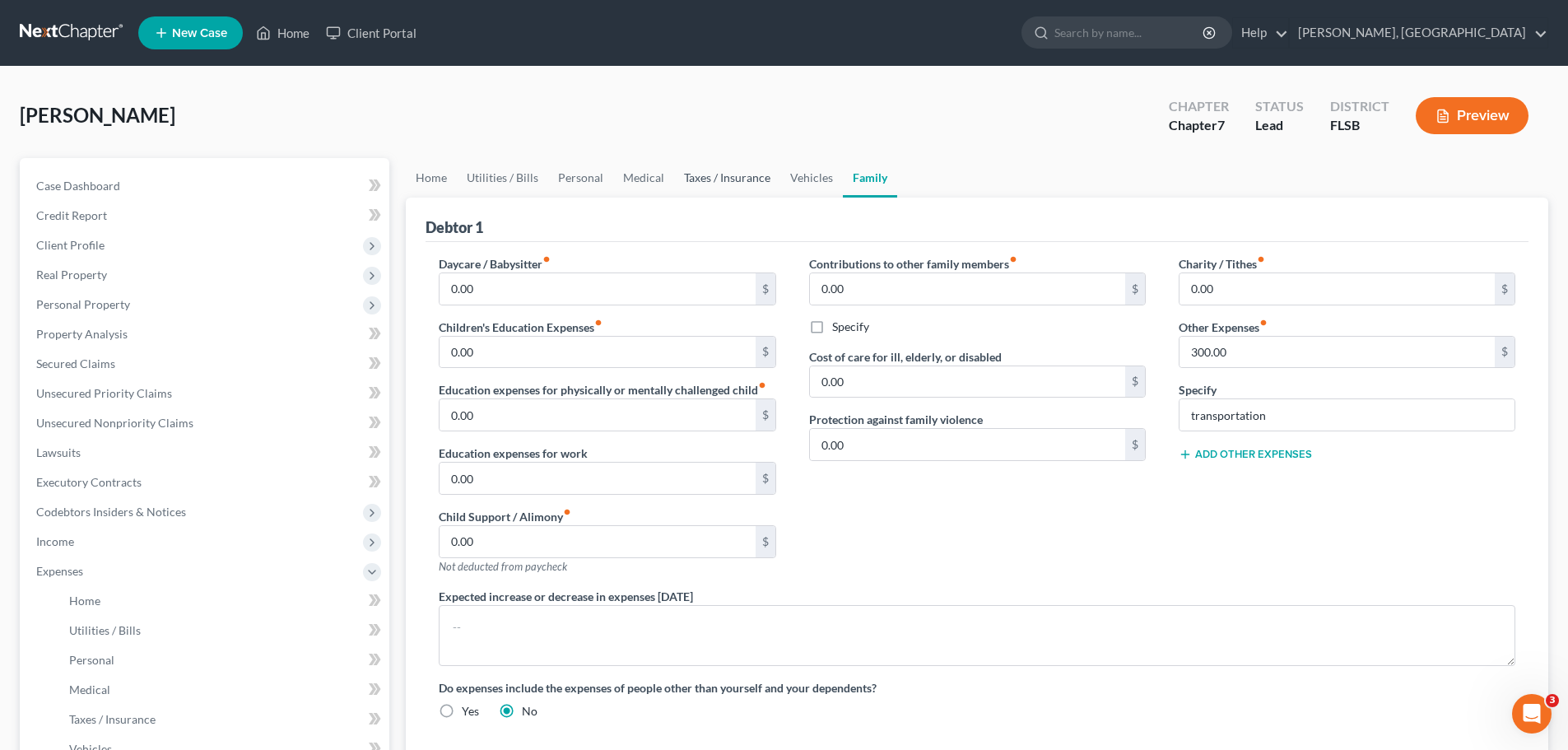
click at [729, 176] on link "Taxes / Insurance" at bounding box center [726, 178] width 106 height 40
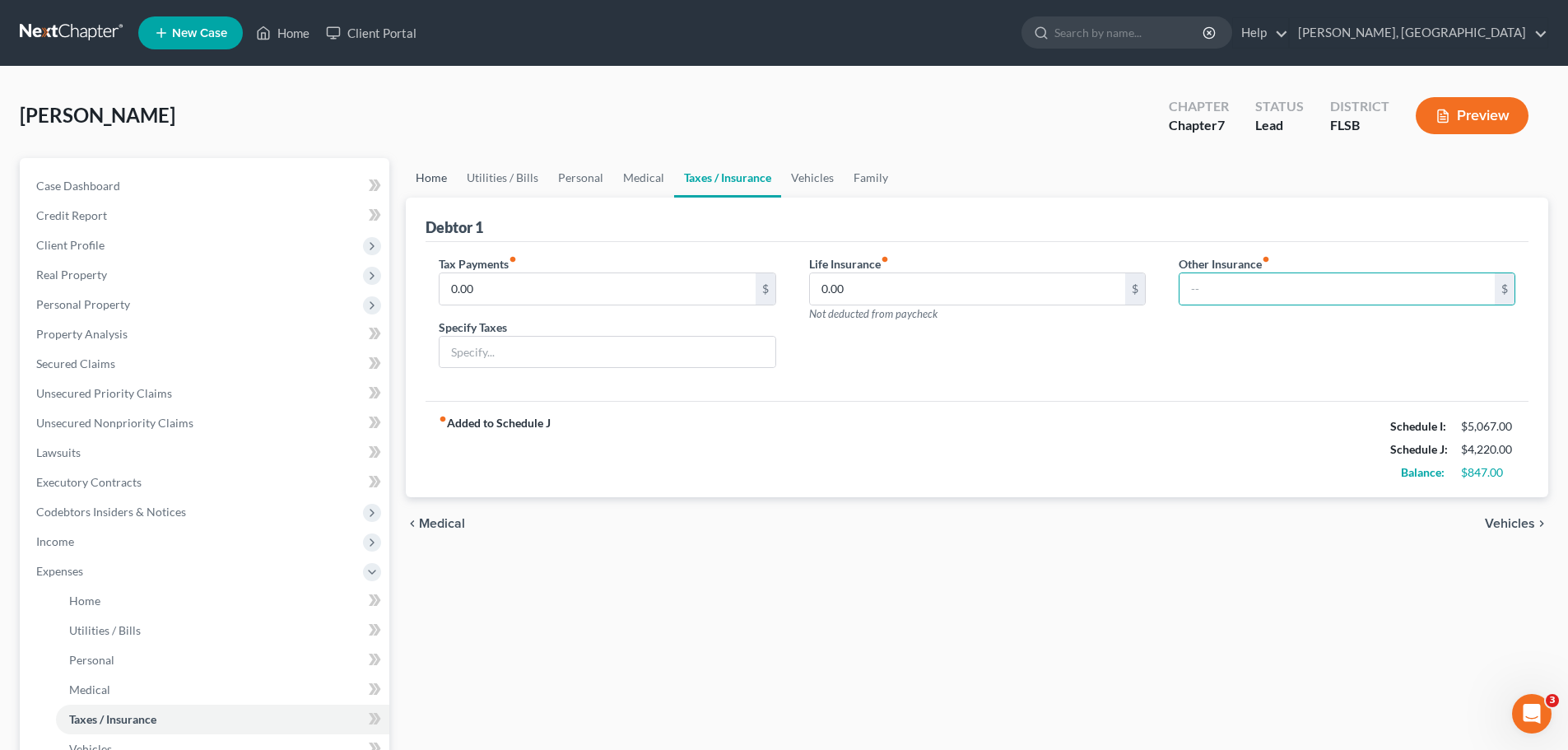
click at [429, 176] on link "Home" at bounding box center [431, 178] width 51 height 40
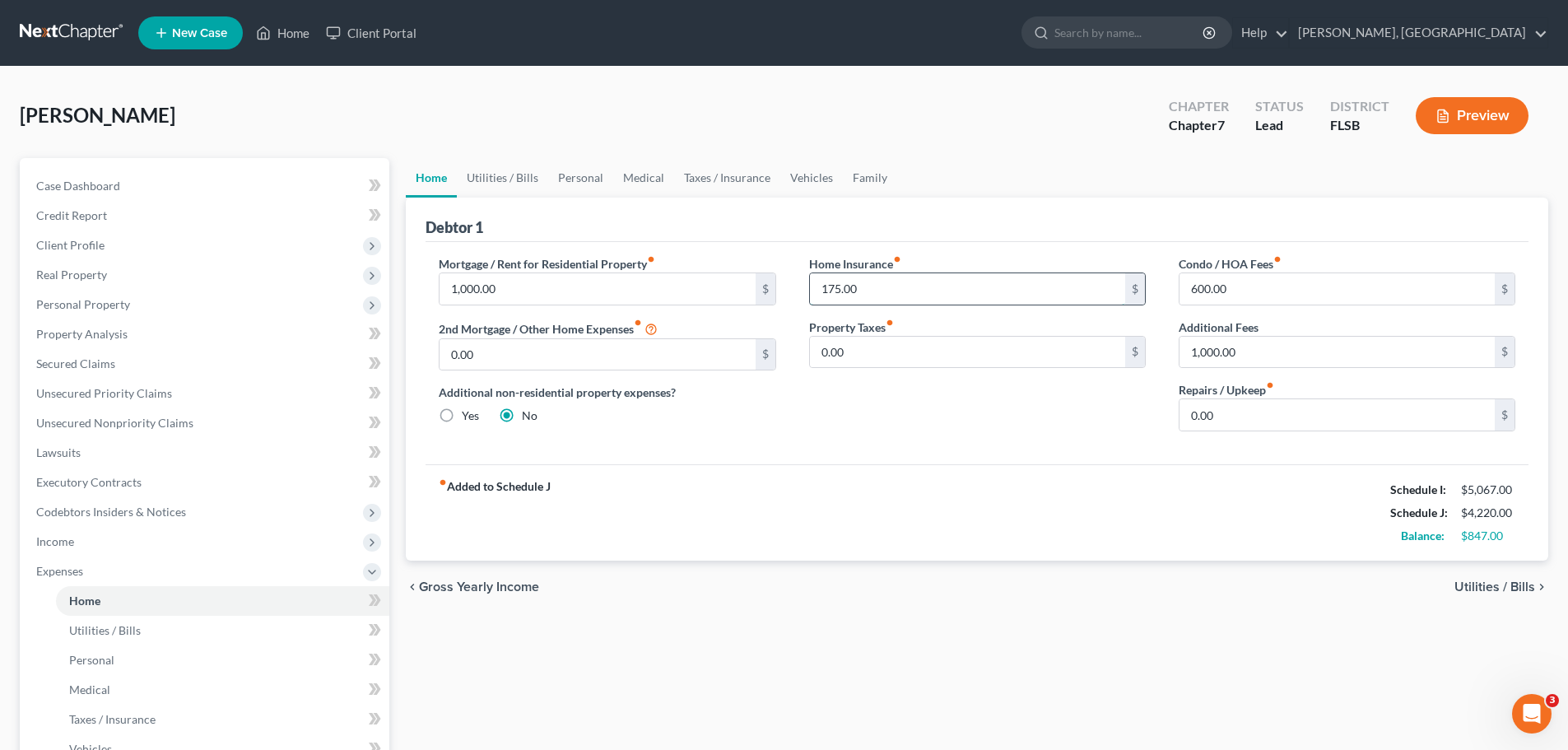
click at [897, 294] on input "175.00" at bounding box center [967, 289] width 316 height 31
type input "150"
click at [1324, 416] on input "0.00" at bounding box center [1336, 415] width 316 height 31
type input "50"
click at [505, 175] on link "Utilities / Bills" at bounding box center [502, 178] width 91 height 40
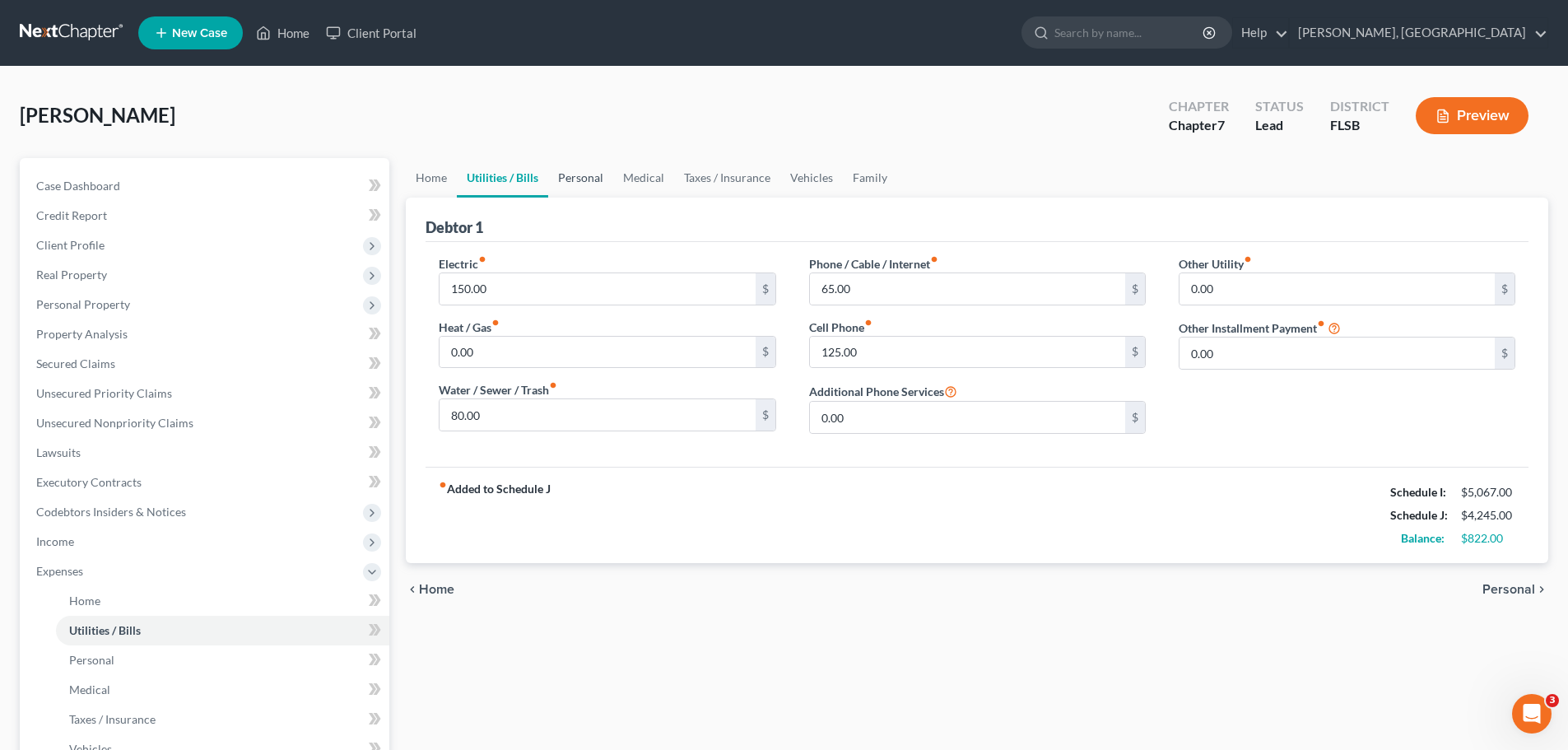
click at [584, 170] on link "Personal" at bounding box center [580, 178] width 65 height 40
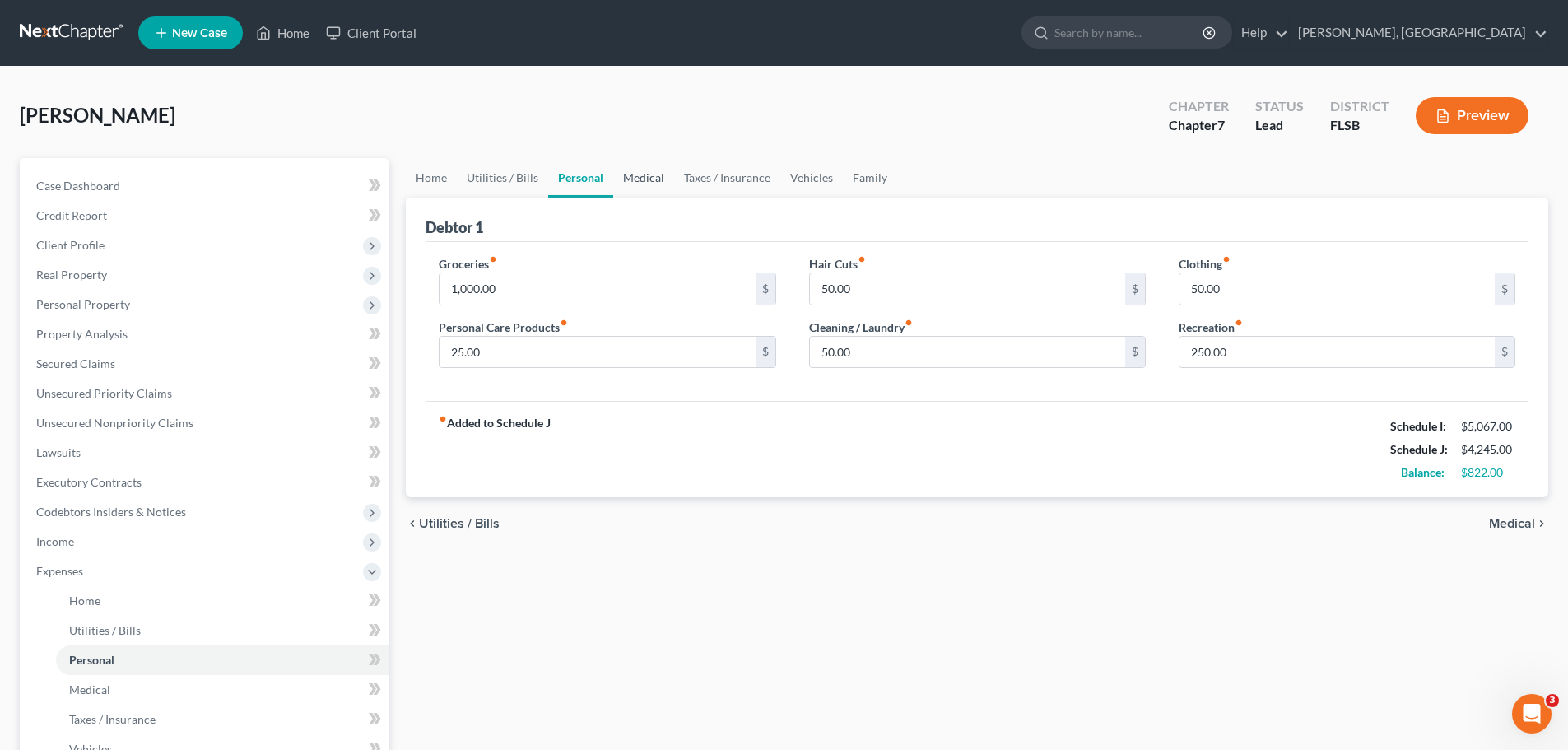
click at [635, 175] on link "Medical" at bounding box center [643, 178] width 61 height 40
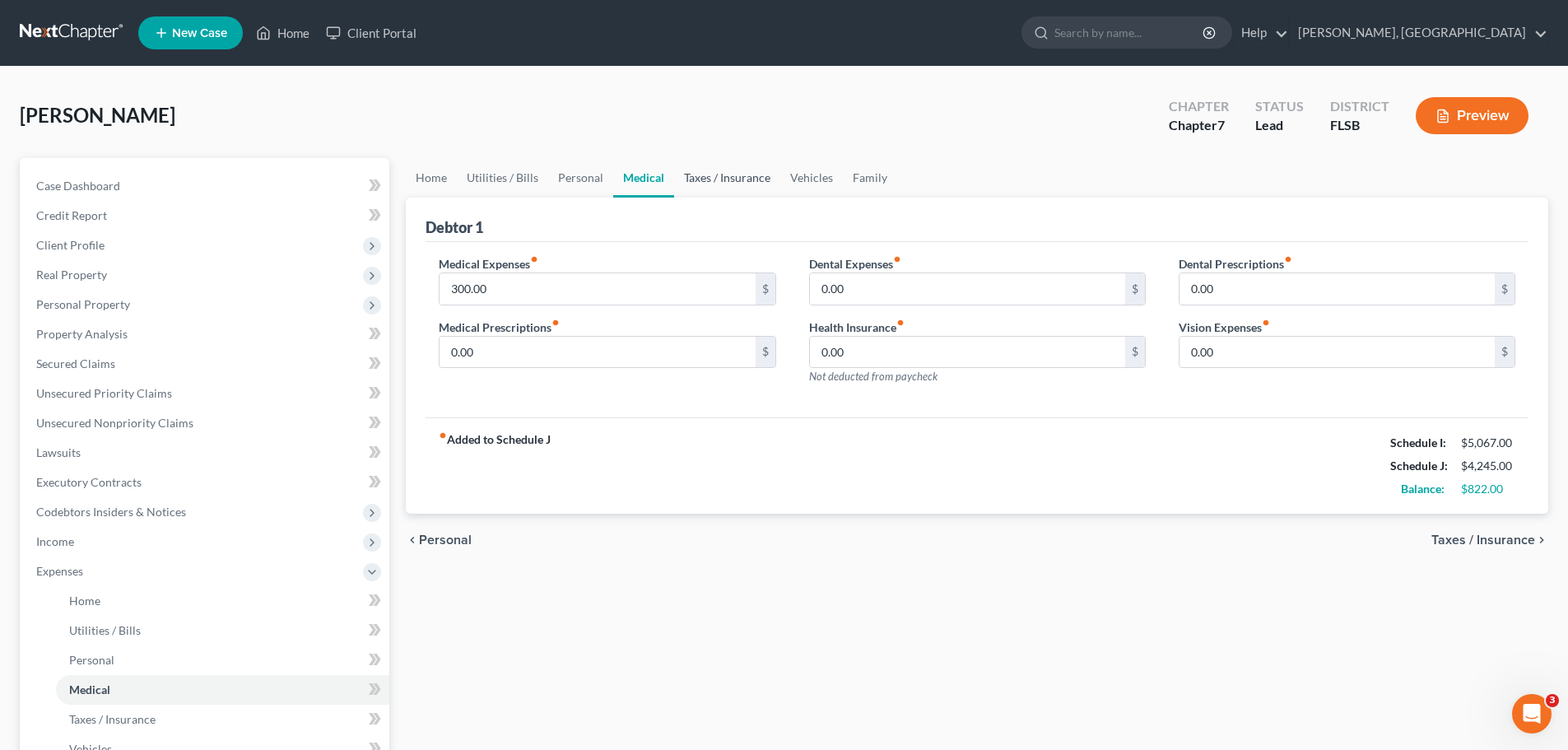
click at [720, 178] on link "Taxes / Insurance" at bounding box center [726, 178] width 106 height 40
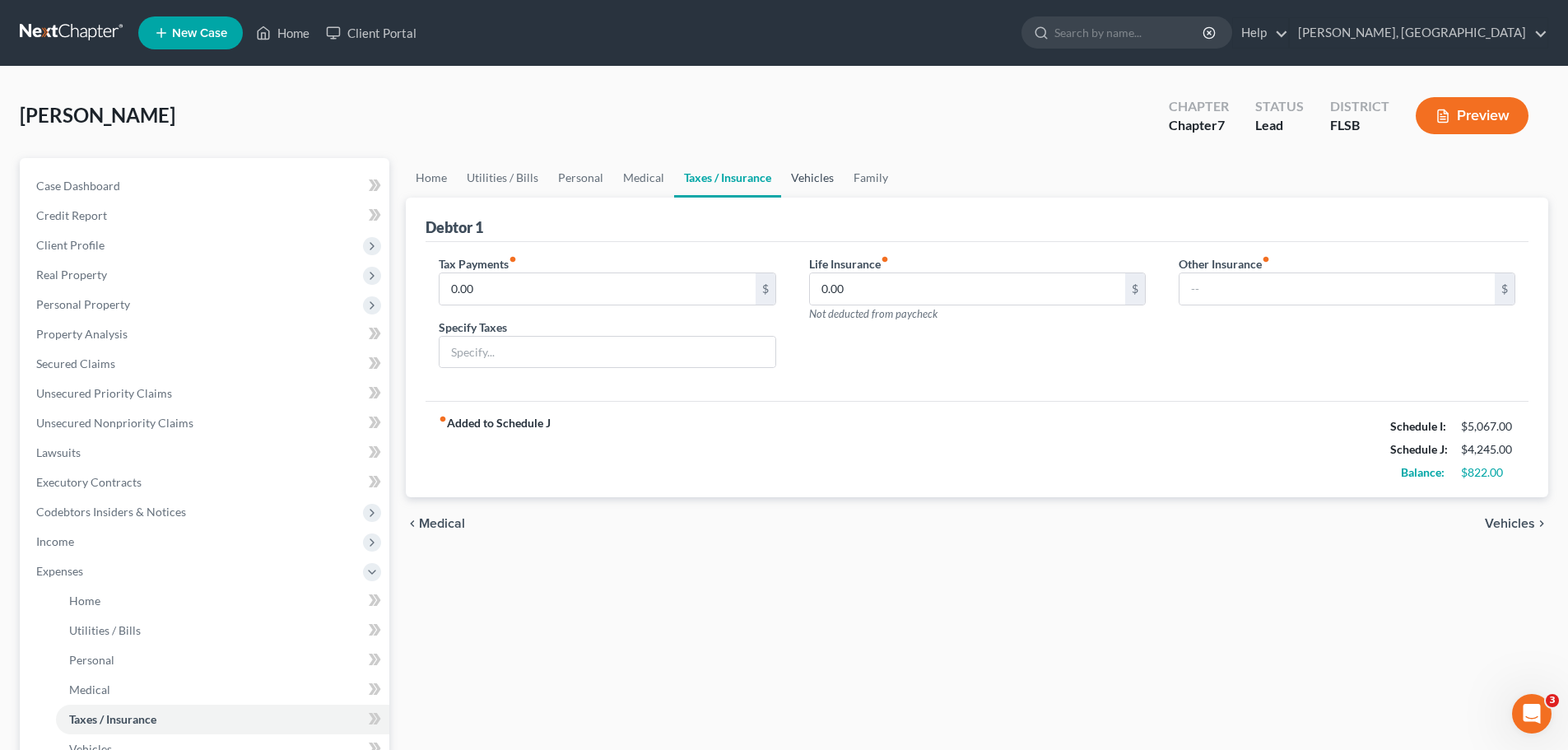
click at [812, 177] on link "Vehicles" at bounding box center [812, 178] width 62 height 40
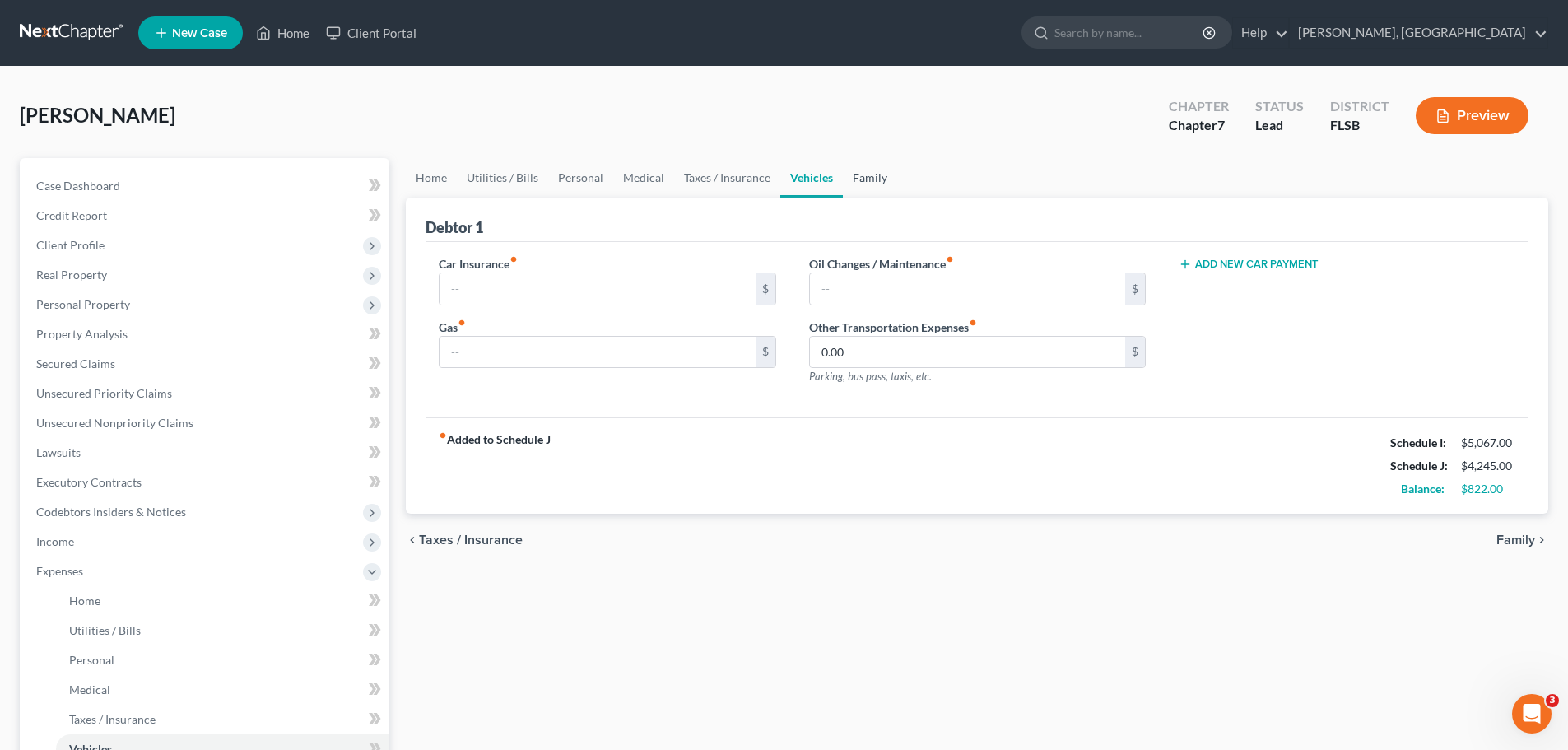
click at [850, 186] on link "Family" at bounding box center [870, 178] width 54 height 40
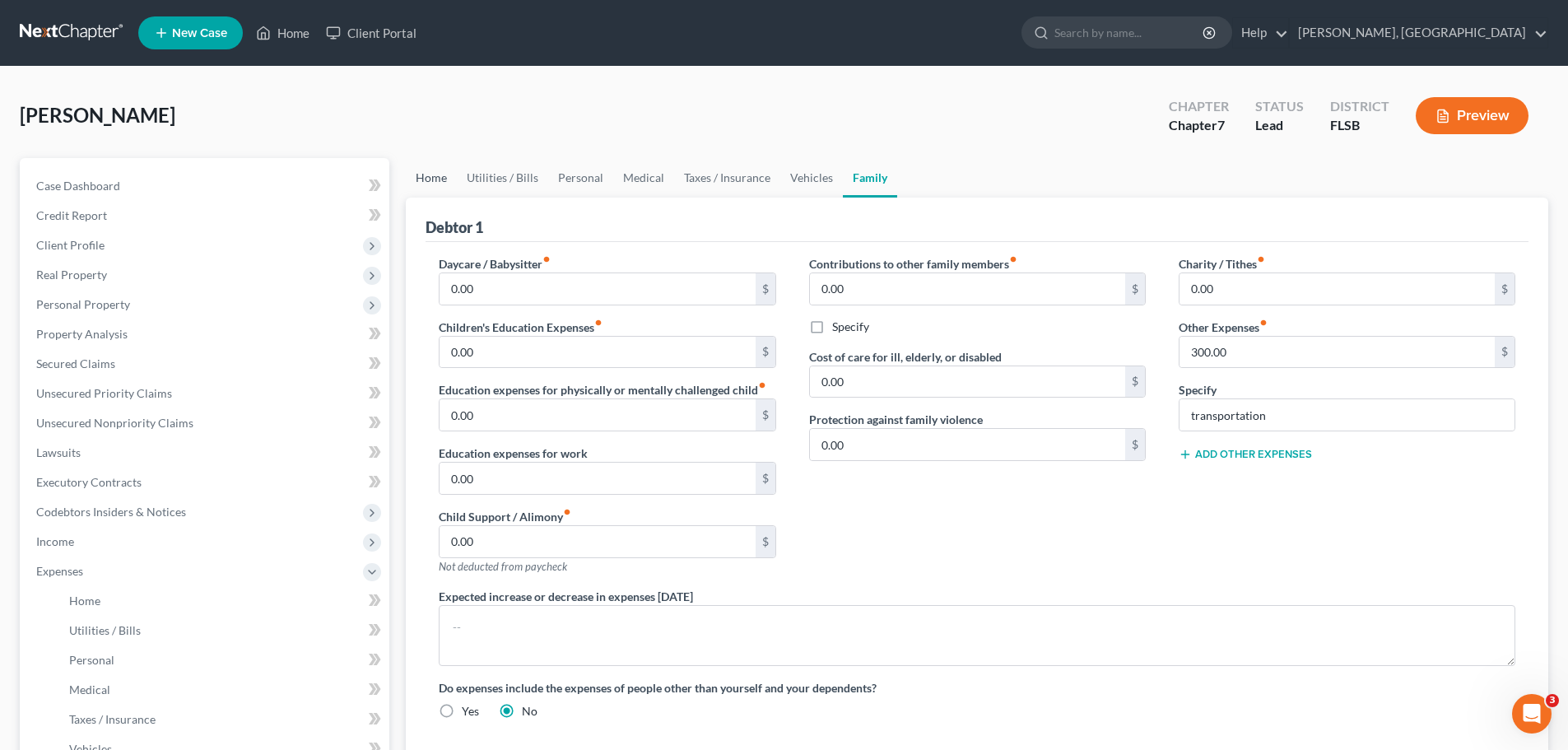
click at [434, 177] on link "Home" at bounding box center [431, 178] width 51 height 40
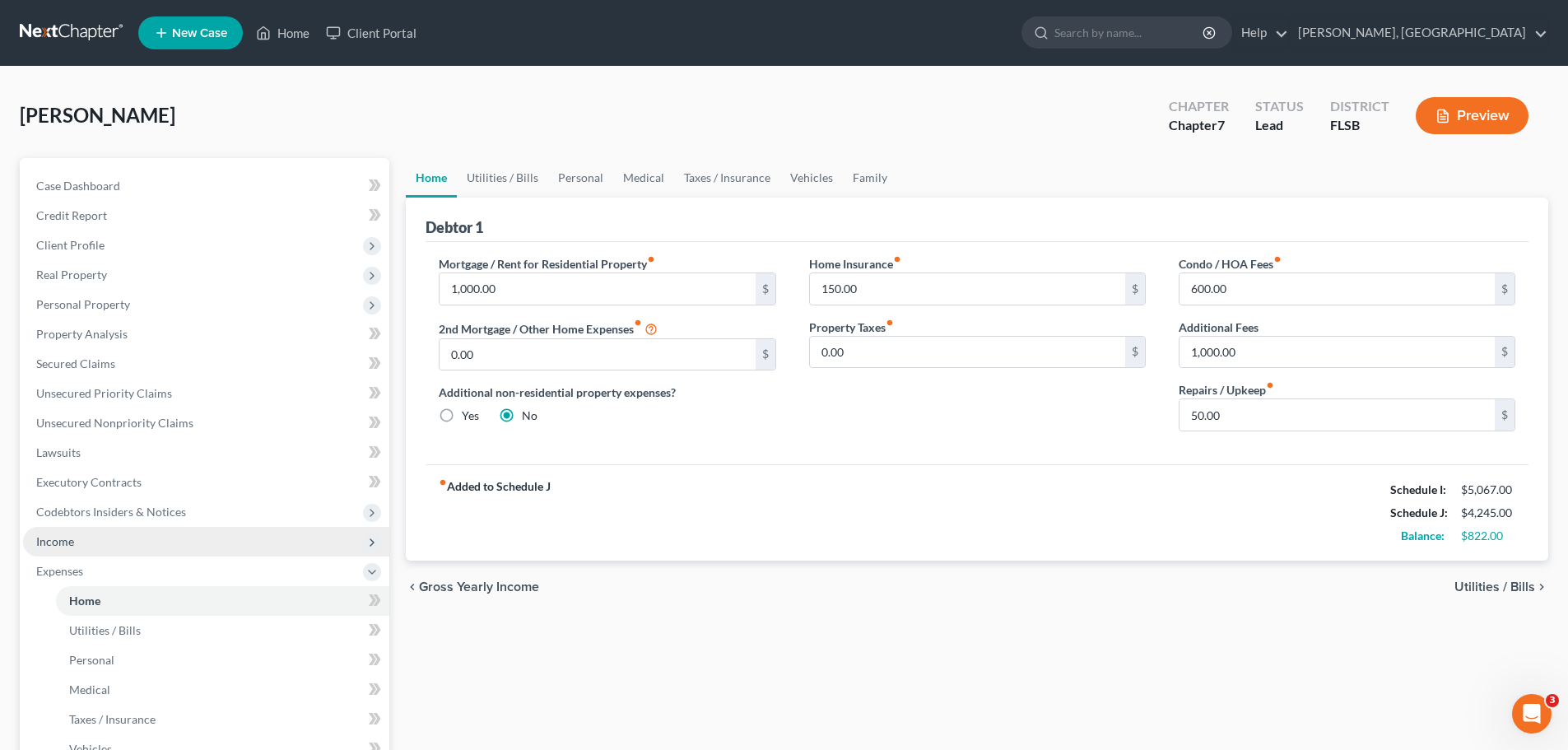
click at [64, 537] on span "Income" at bounding box center [54, 541] width 38 height 14
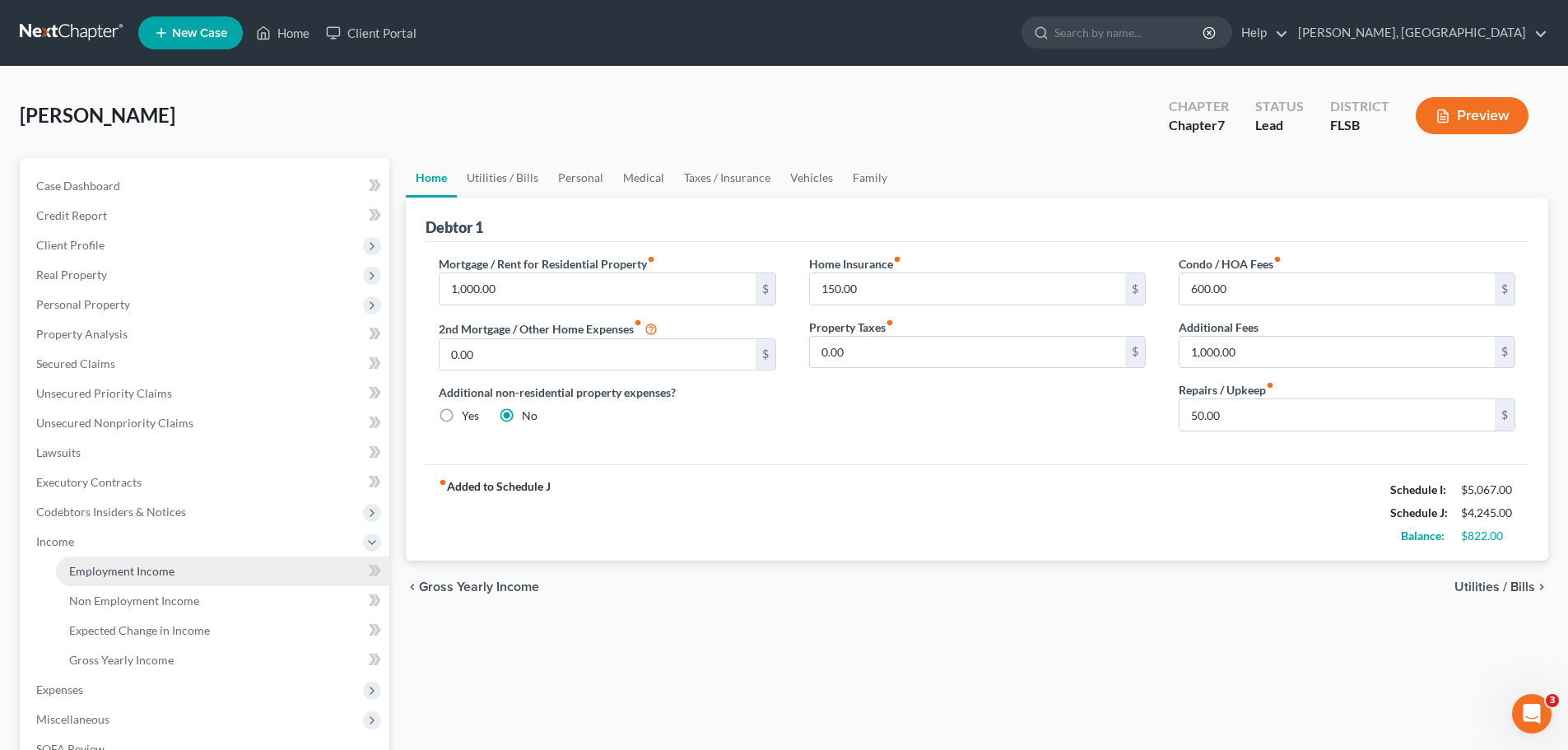
click at [182, 572] on link "Employment Income" at bounding box center [222, 571] width 333 height 30
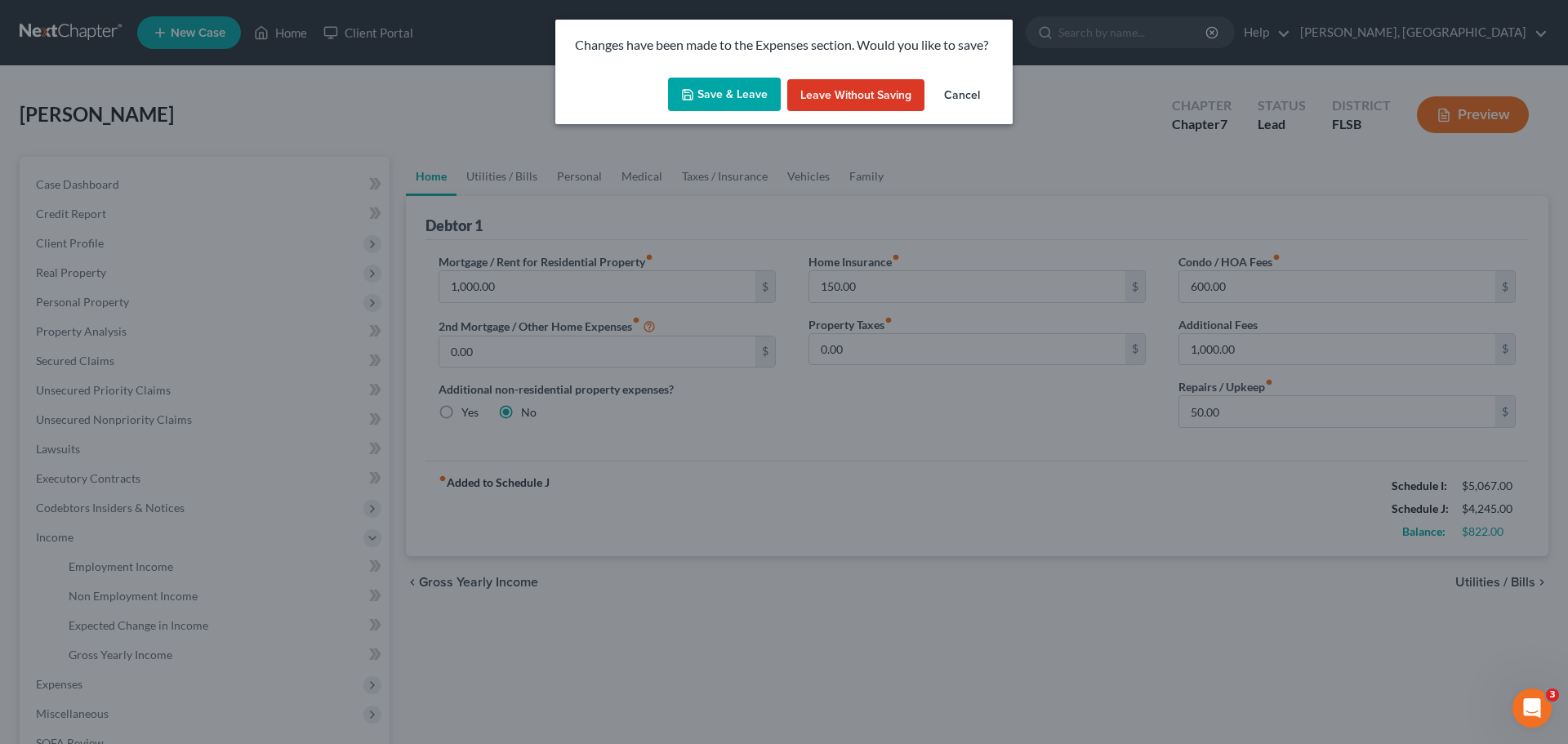
click at [757, 81] on button "Save & Leave" at bounding box center [724, 95] width 113 height 35
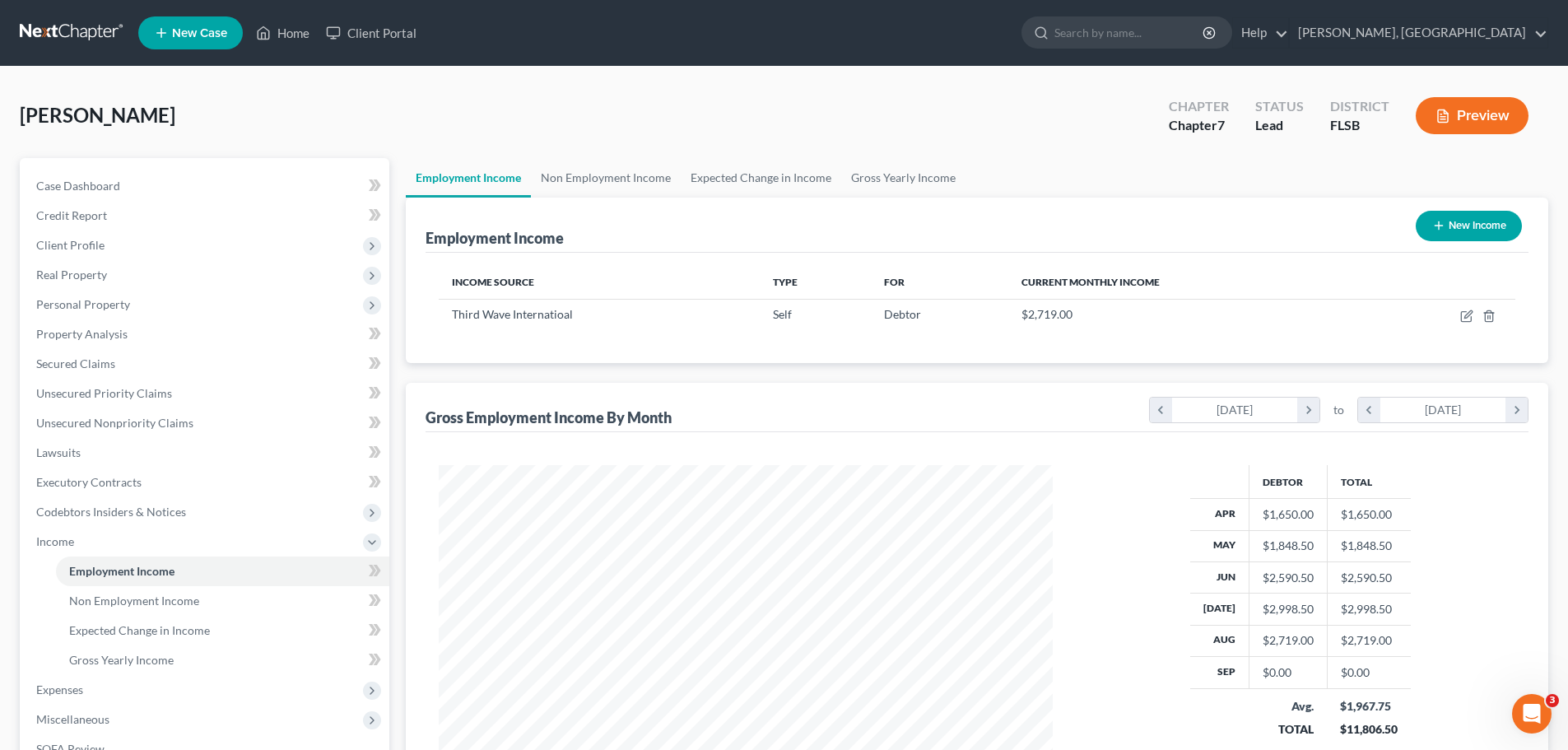
scroll to position [307, 647]
click at [626, 176] on link "Non Employment Income" at bounding box center [606, 178] width 150 height 40
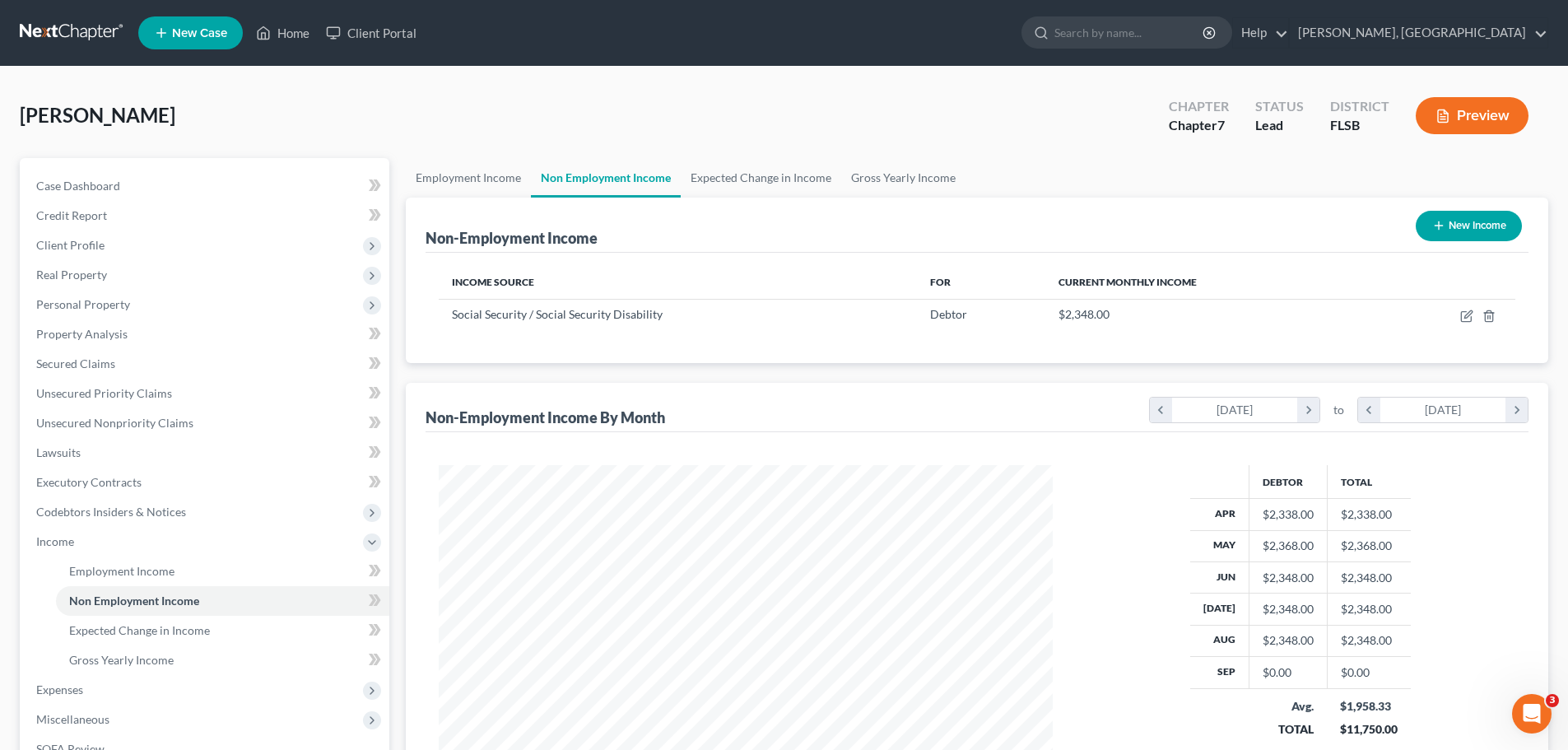
scroll to position [307, 647]
click at [748, 175] on link "Expected Change in Income" at bounding box center [760, 178] width 160 height 40
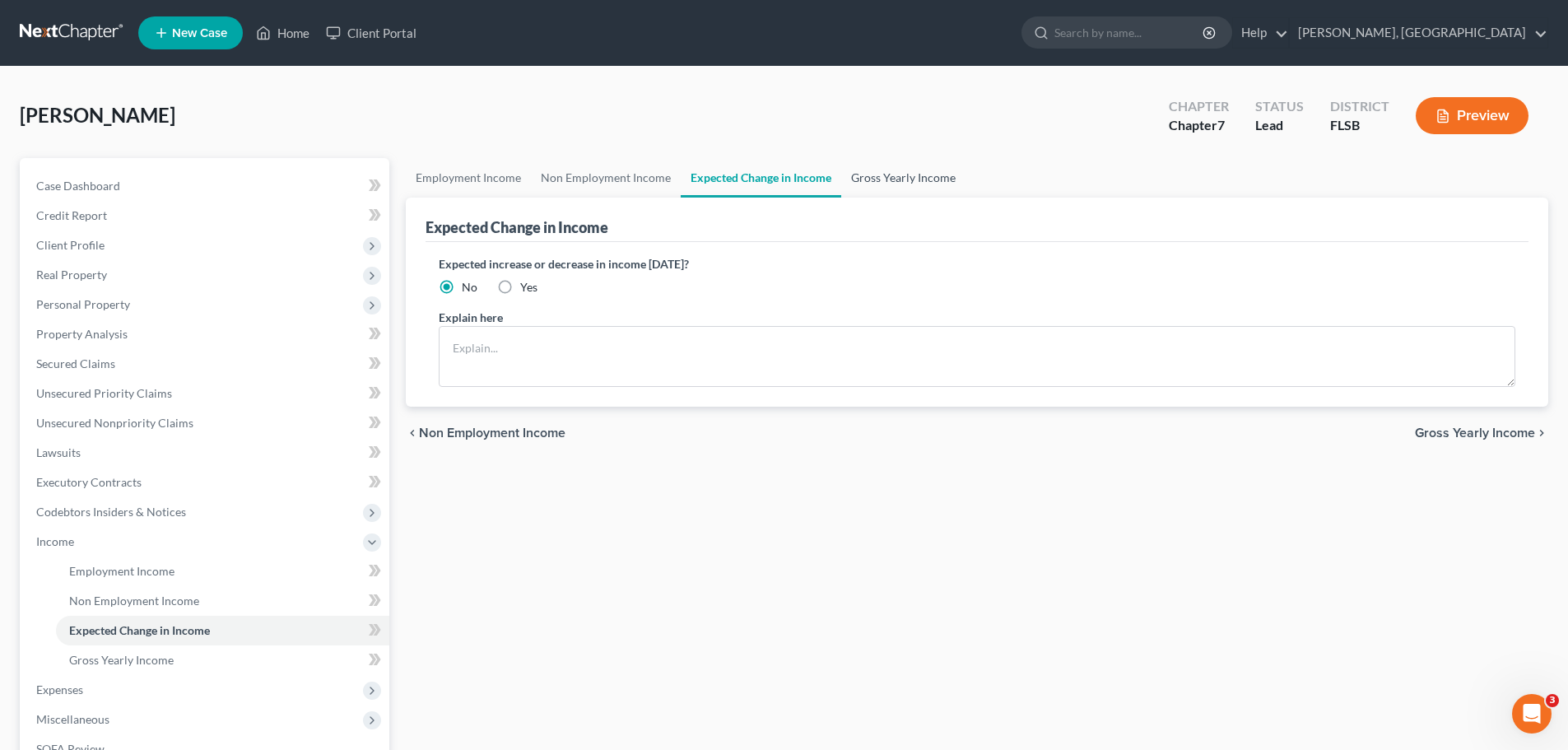
click at [911, 173] on link "Gross Yearly Income" at bounding box center [903, 178] width 124 height 40
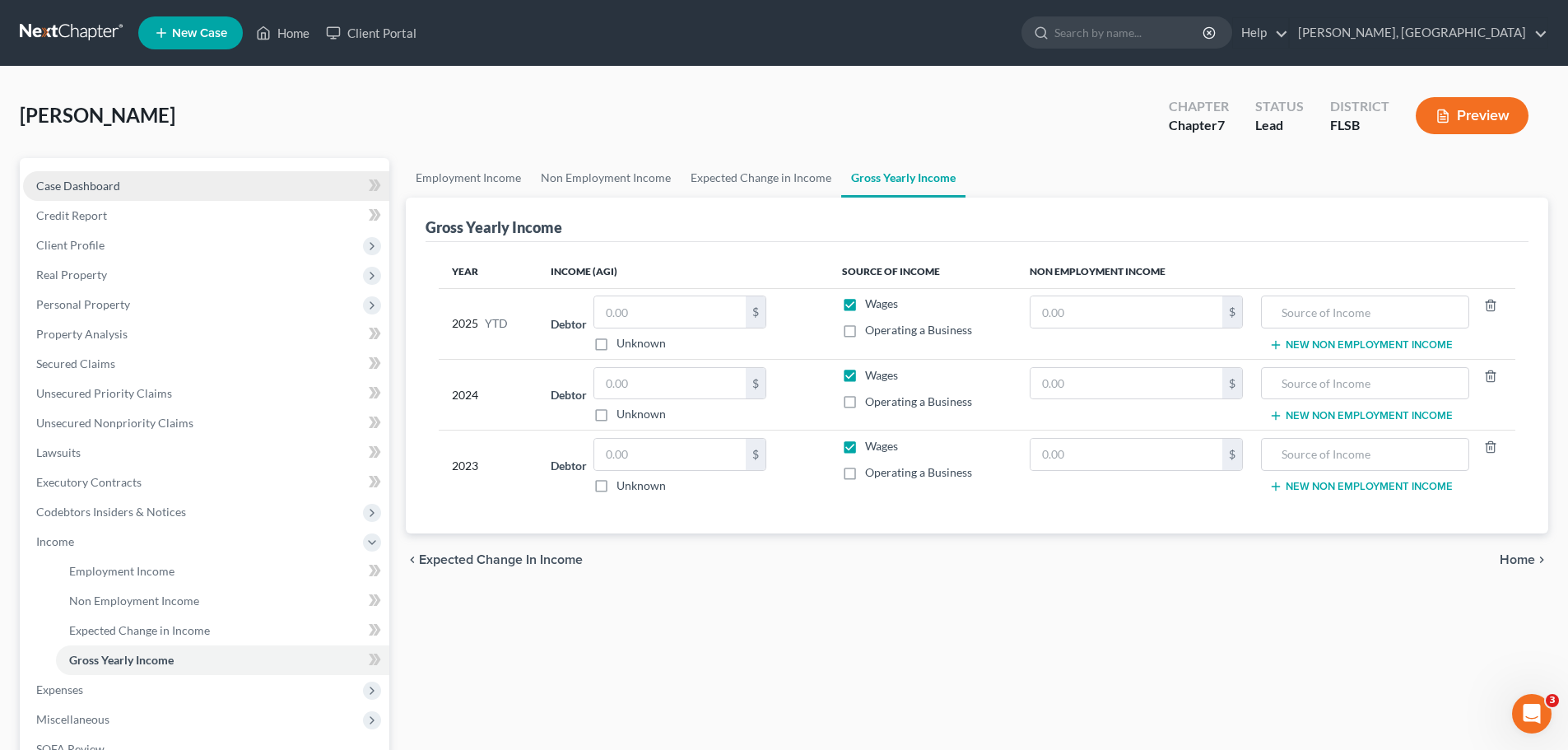
click at [81, 182] on span "Case Dashboard" at bounding box center [78, 186] width 83 height 14
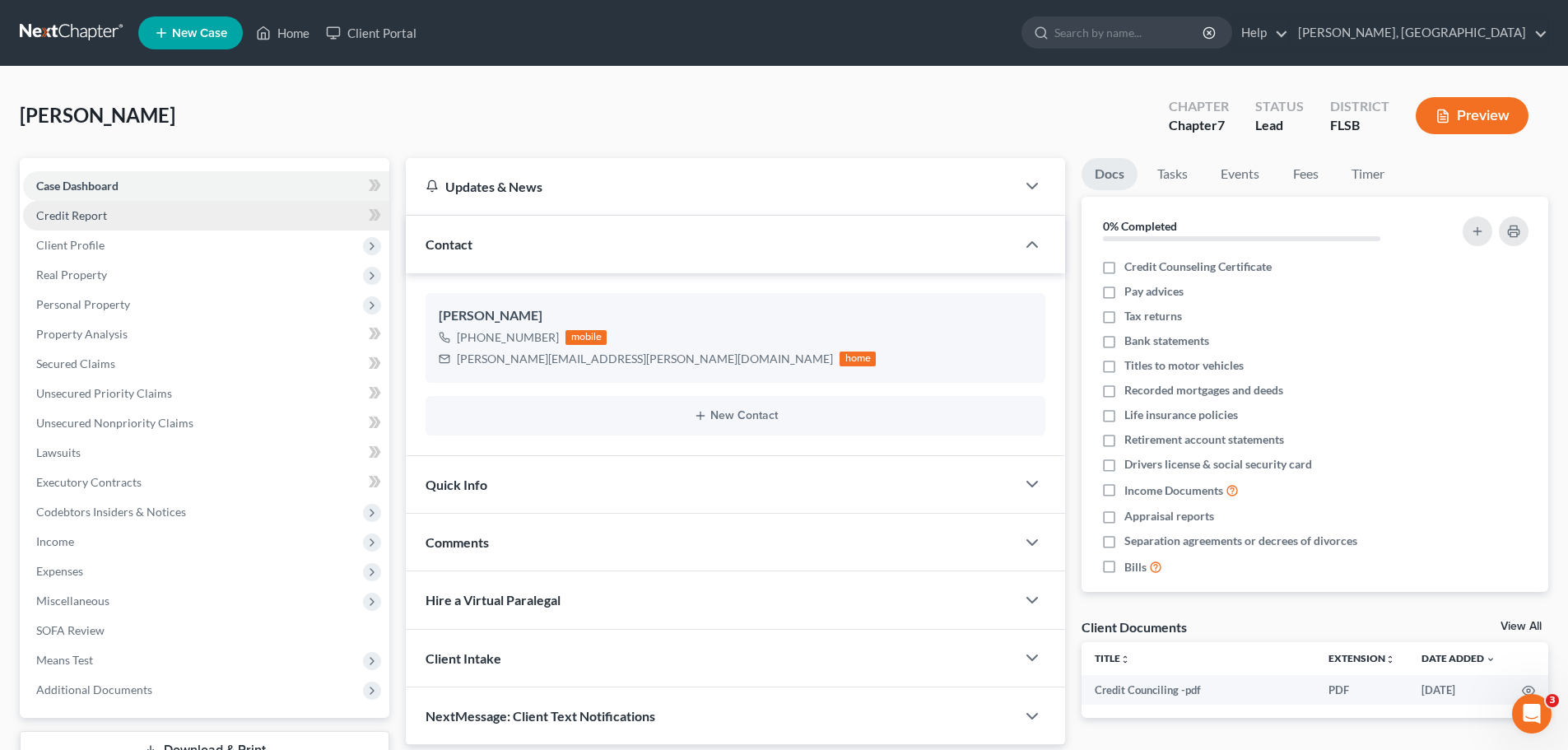
click at [91, 219] on span "Credit Report" at bounding box center [71, 215] width 71 height 14
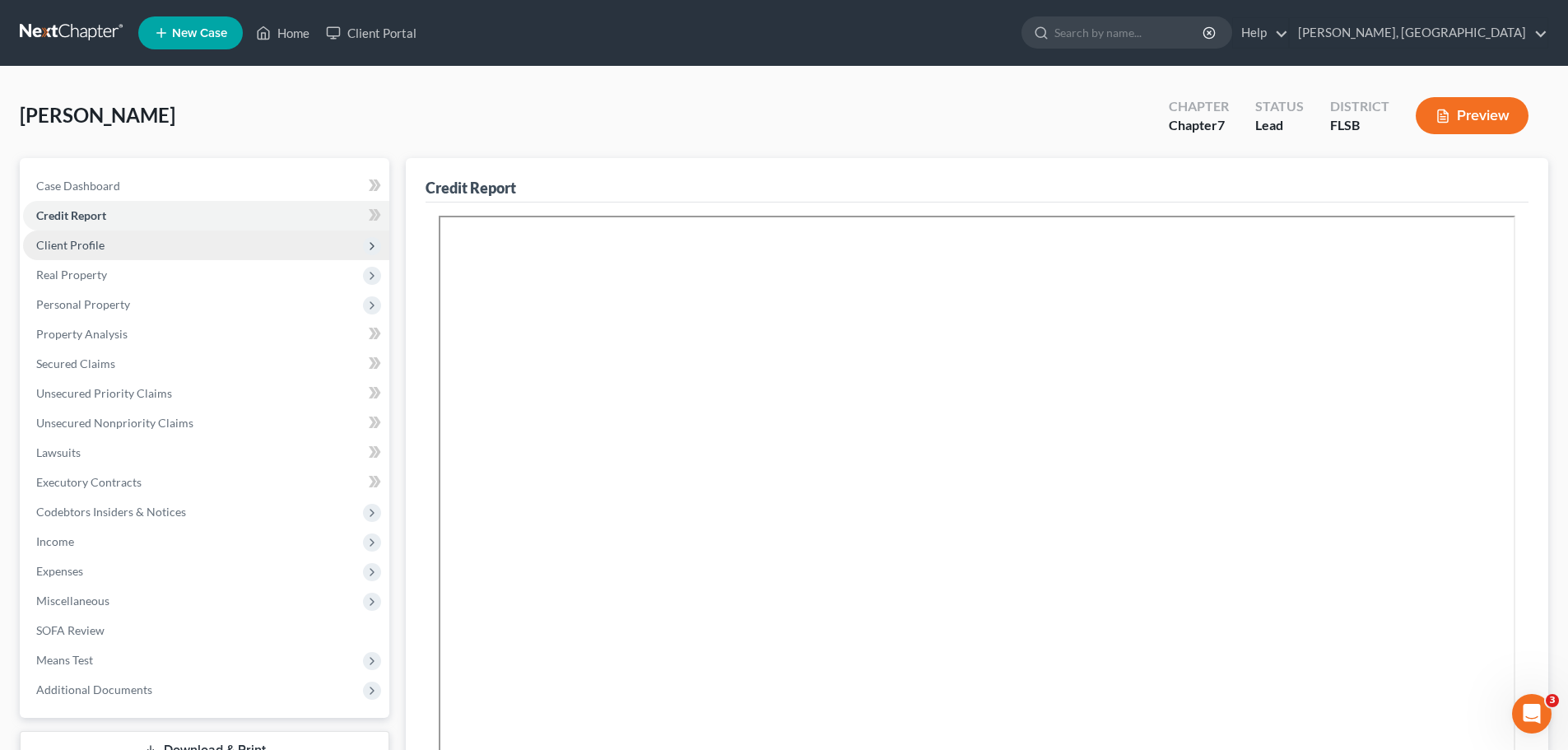
click at [67, 251] on span "Client Profile" at bounding box center [70, 245] width 68 height 14
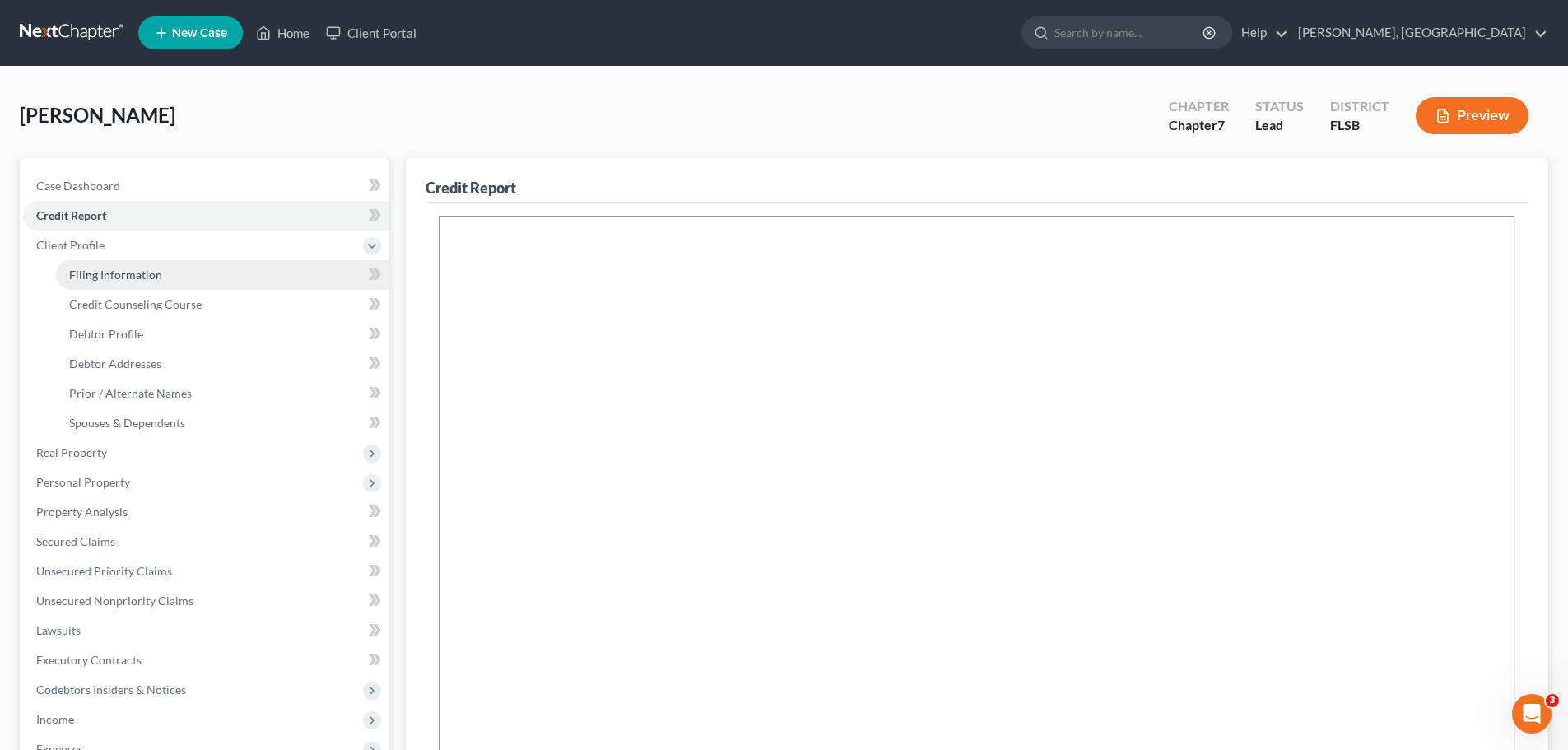
click at [109, 278] on span "Filing Information" at bounding box center [116, 274] width 93 height 14
select select "1"
select select "0"
select select "9"
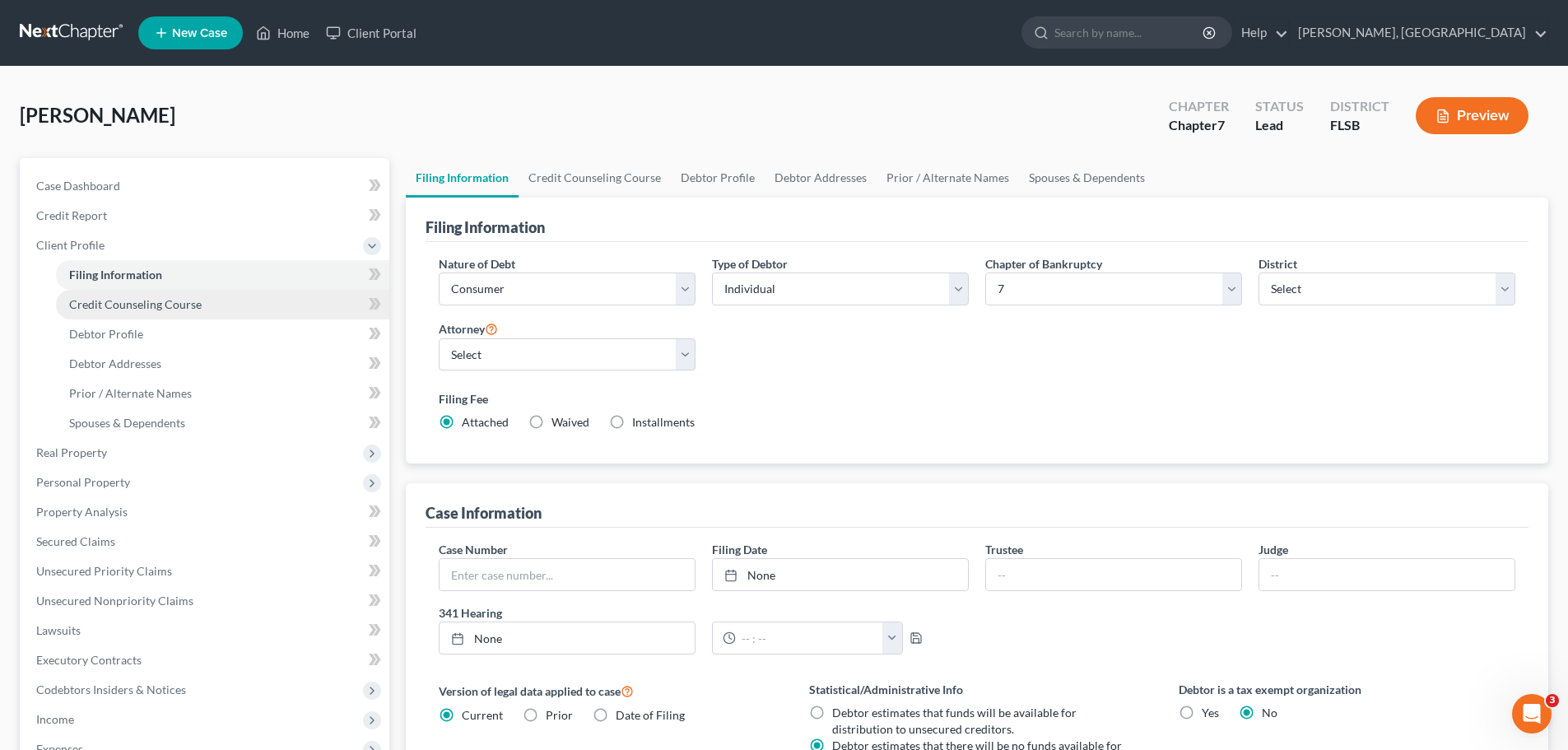
click at [141, 304] on span "Credit Counseling Course" at bounding box center [135, 304] width 132 height 14
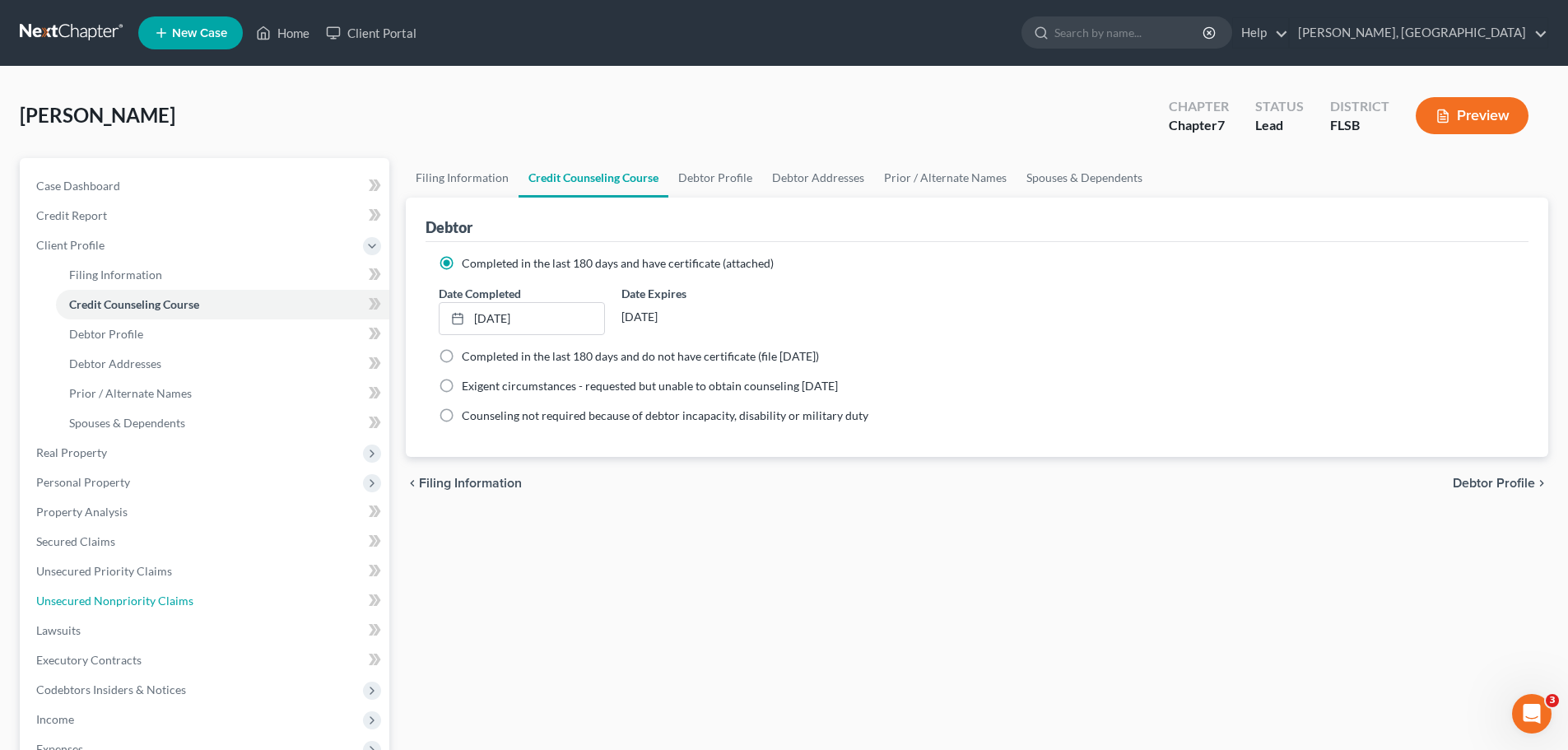
drag, startPoint x: 136, startPoint y: 594, endPoint x: 437, endPoint y: 404, distance: 356.0
click at [136, 594] on span "Unsecured Nonpriority Claims" at bounding box center [115, 600] width 157 height 14
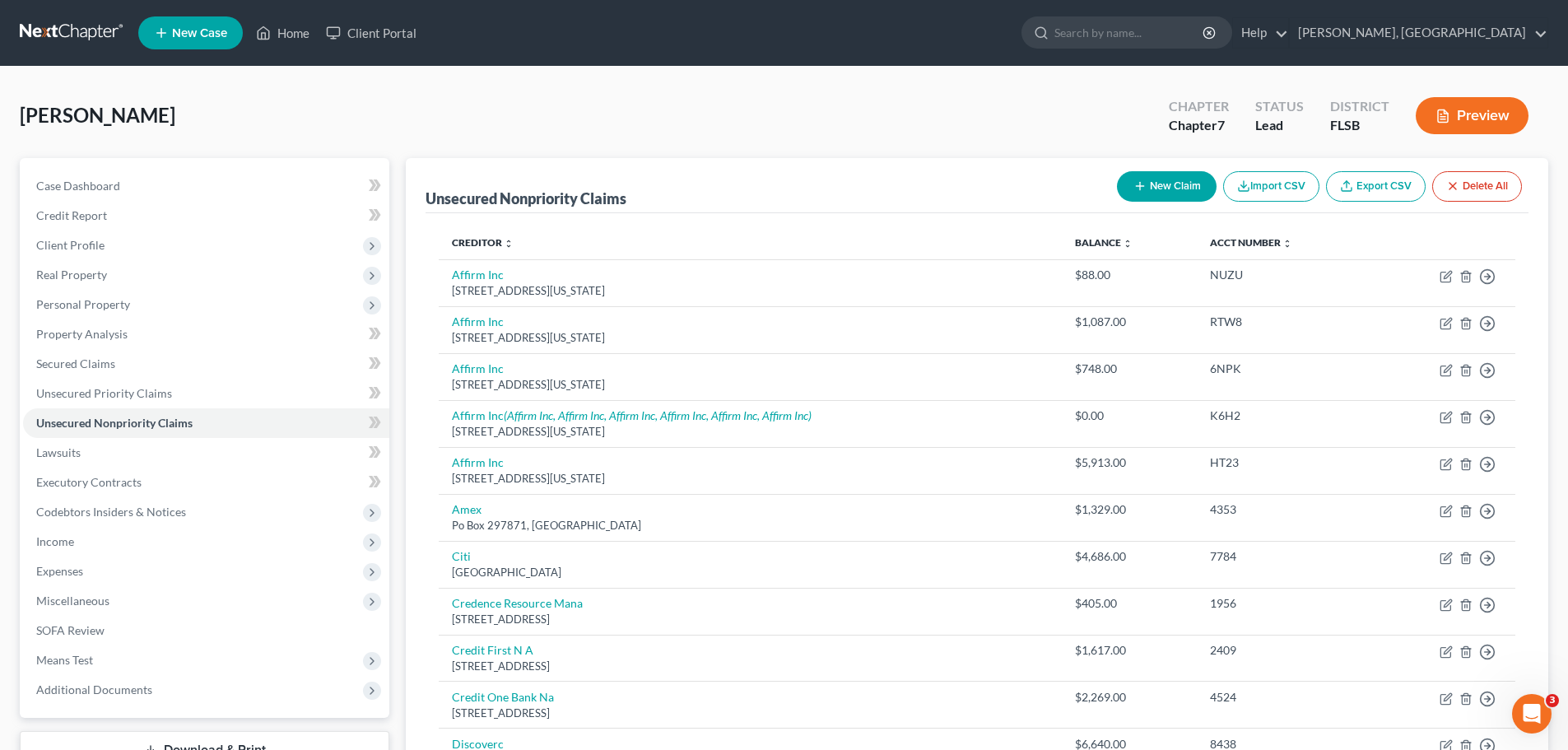
click at [1171, 190] on button "New Claim" at bounding box center [1166, 186] width 100 height 30
select select "0"
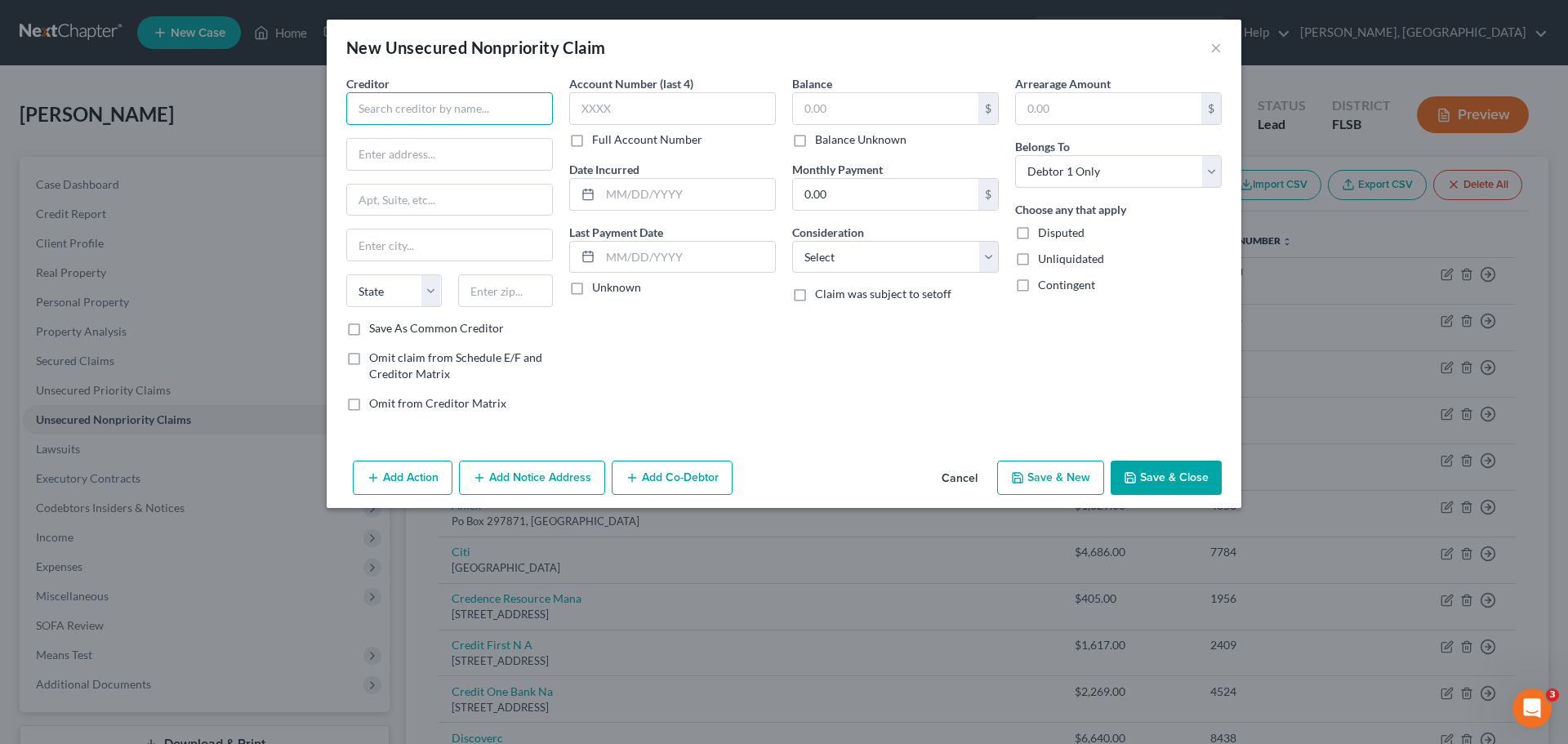
click at [435, 114] on input "text" at bounding box center [449, 109] width 206 height 33
type input "Independence Capital Re"
click at [635, 111] on input "text" at bounding box center [673, 109] width 206 height 33
type input "0378"
click at [847, 110] on input "text" at bounding box center [886, 109] width 185 height 31
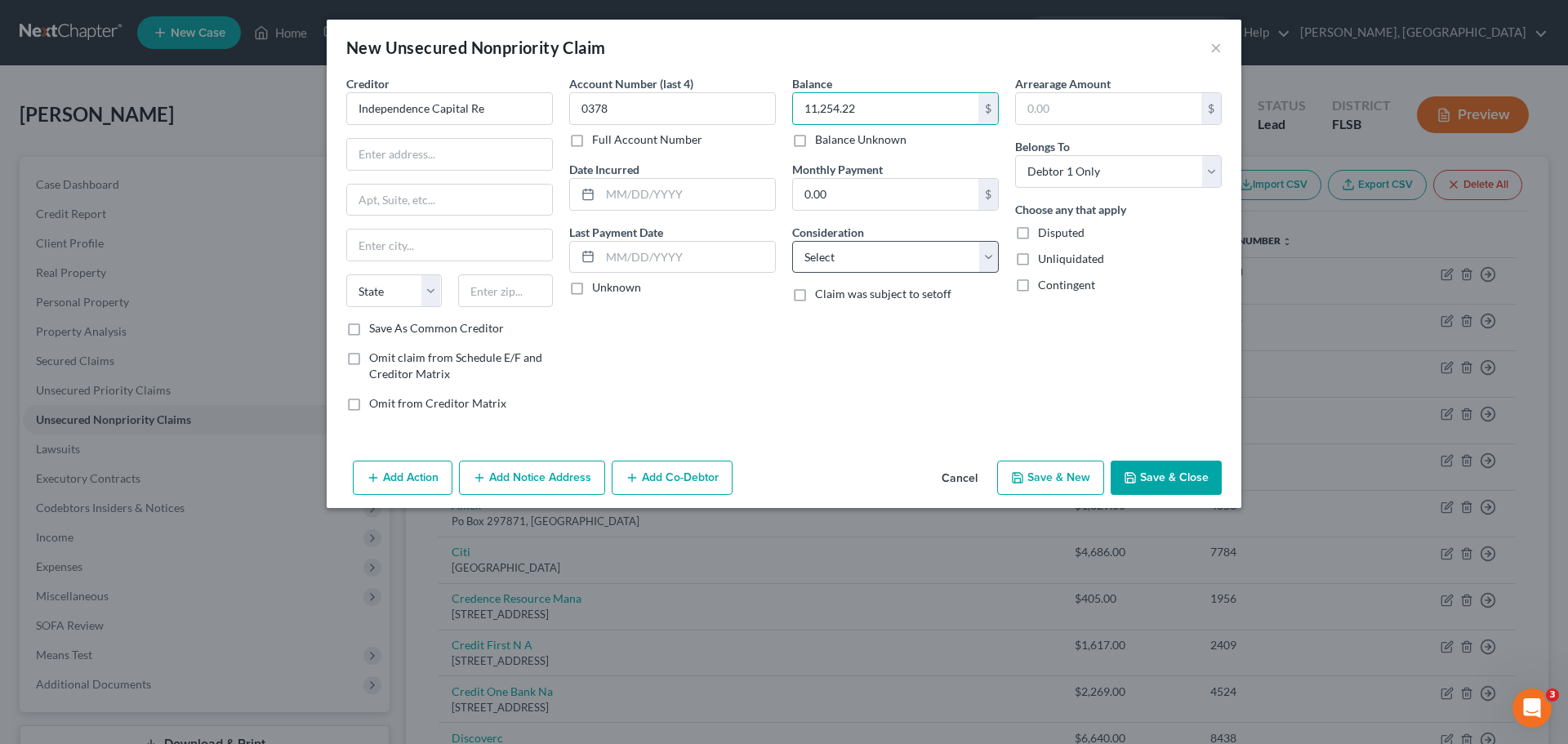
type input "11,254.22"
click at [984, 256] on select "Select Cable / Satellite Services Collection Agency Credit Card Debt Debt Couns…" at bounding box center [895, 257] width 206 height 33
select select "1"
click at [792, 241] on select "Select Cable / Satellite Services Collection Agency Credit Card Debt Debt Couns…" at bounding box center [895, 257] width 206 height 33
click at [437, 147] on input "text" at bounding box center [449, 154] width 205 height 31
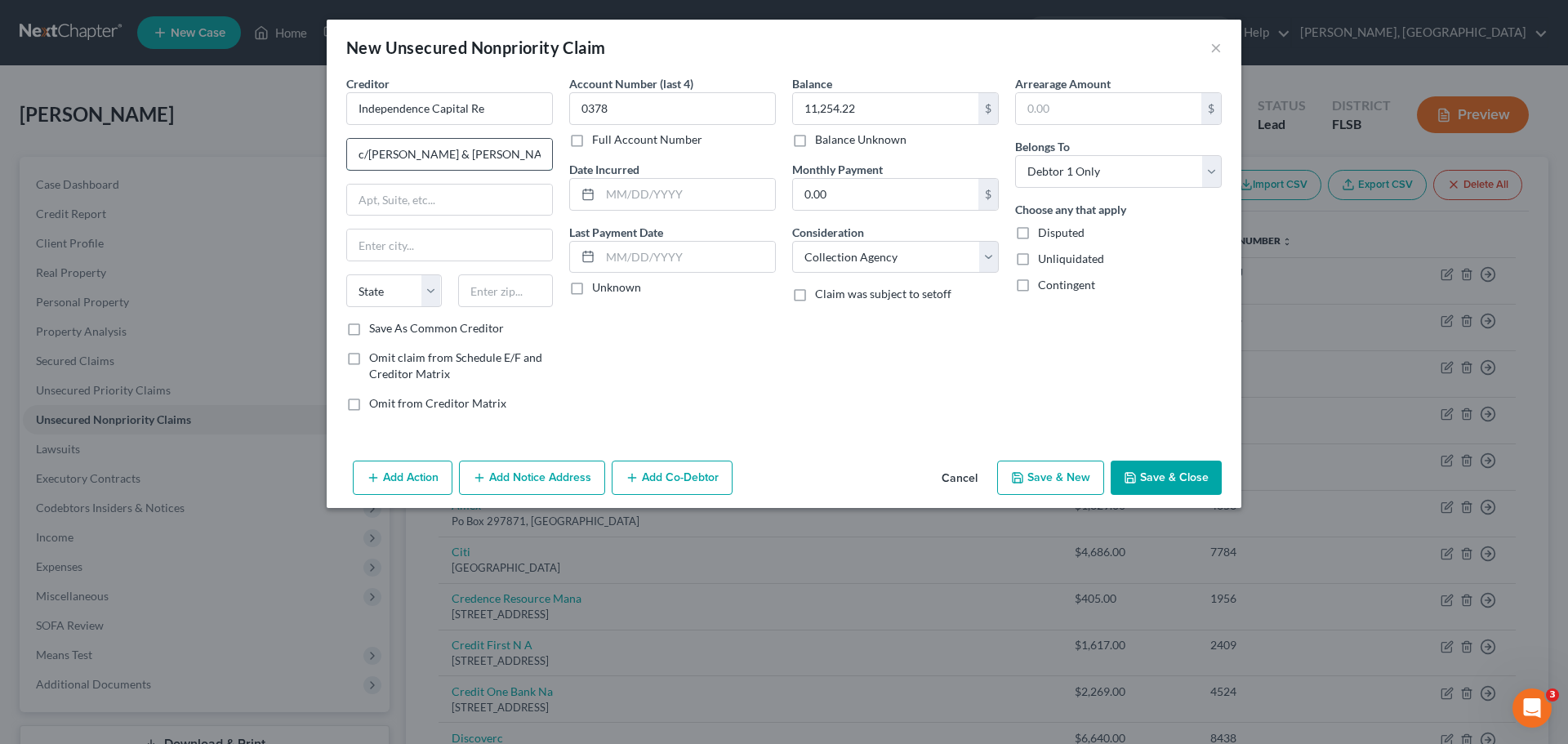
type input "c/[PERSON_NAME] & [PERSON_NAME], [GEOGRAPHIC_DATA]"
type input "[STREET_ADDRESS][PERSON_NAME]"
type input "[GEOGRAPHIC_DATA]"
select select "9"
type input "33134"
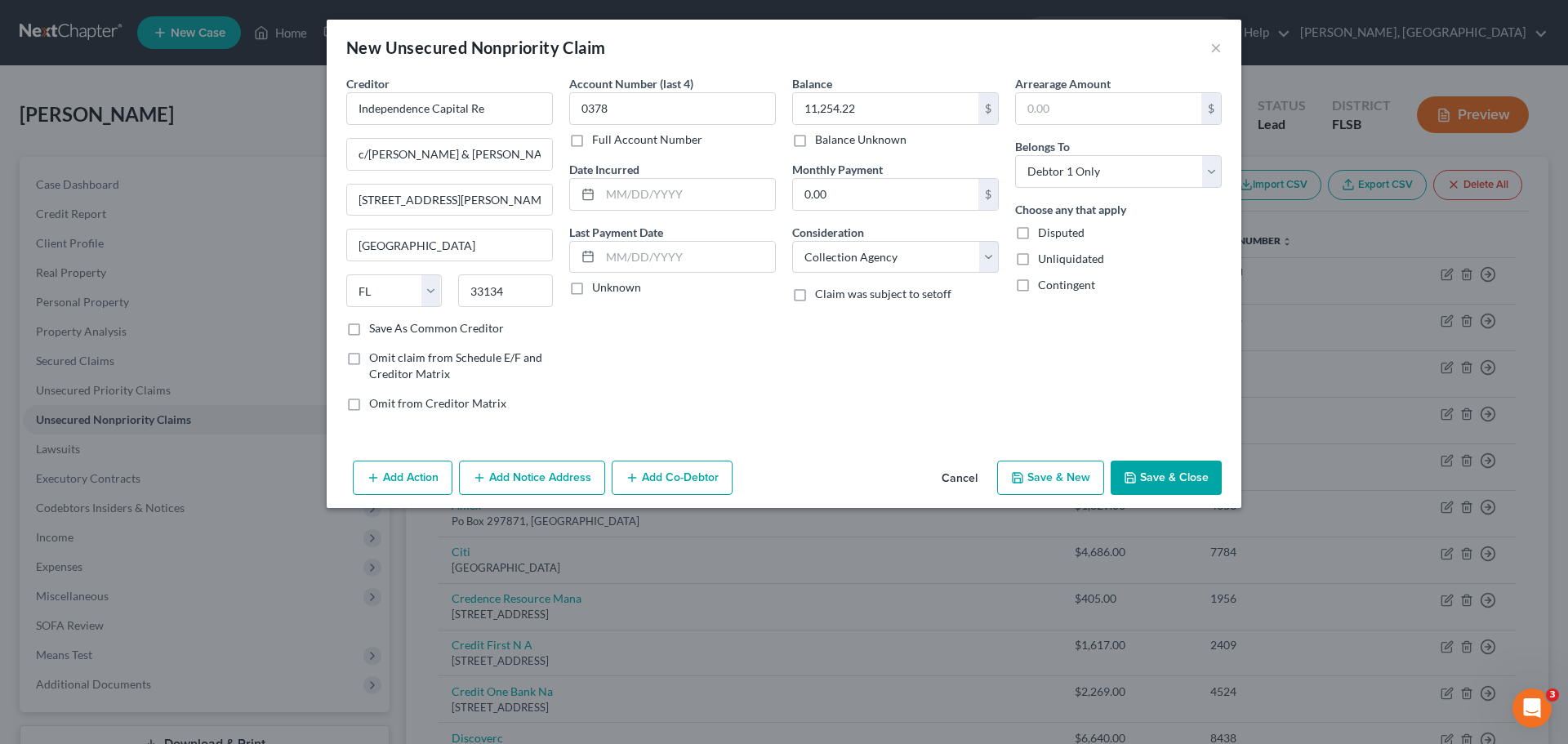
click at [1144, 485] on button "Save & Close" at bounding box center [1166, 478] width 111 height 35
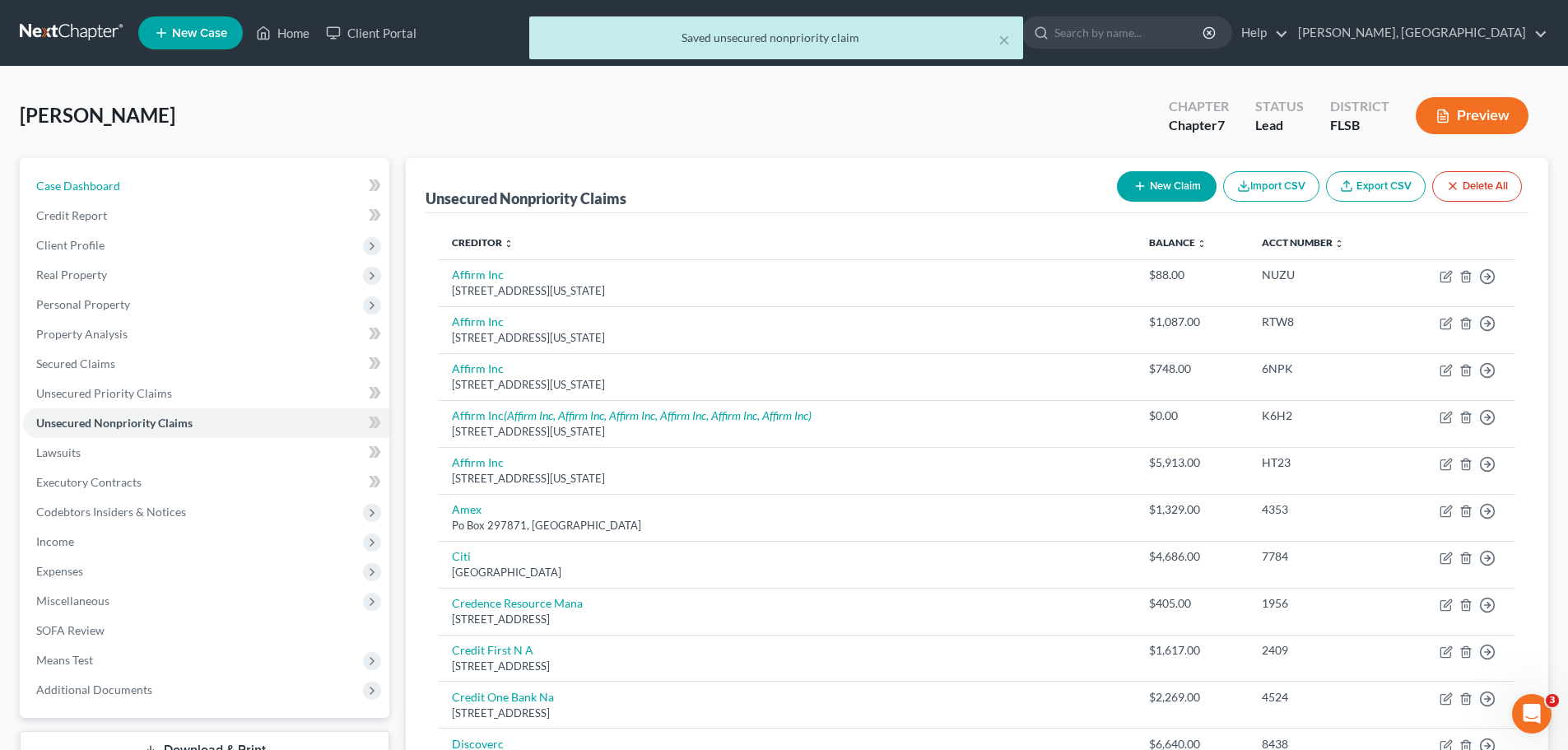
drag, startPoint x: 77, startPoint y: 188, endPoint x: 591, endPoint y: 32, distance: 537.2
click at [77, 188] on span "Case Dashboard" at bounding box center [78, 186] width 83 height 14
